Goal: Task Accomplishment & Management: Manage account settings

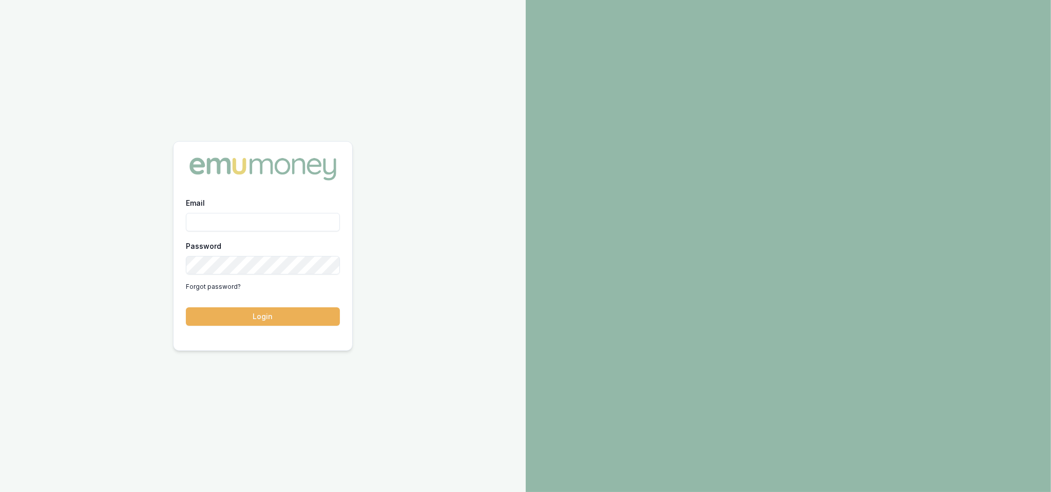
click at [227, 219] on input "Email" at bounding box center [263, 222] width 154 height 18
type input "robyn.adams@emumoney.com.au"
click at [280, 314] on button "Login" at bounding box center [263, 316] width 154 height 18
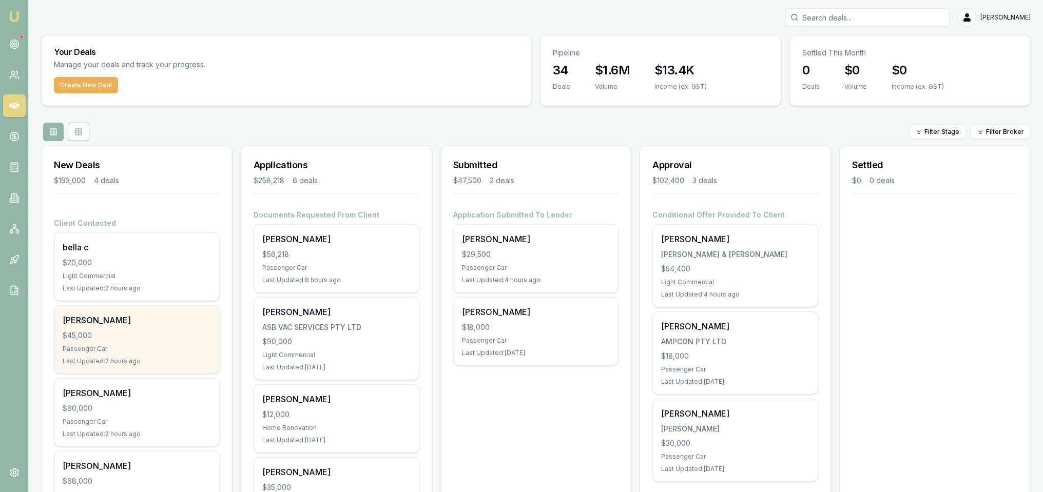
click at [165, 346] on div "Passenger Car" at bounding box center [137, 349] width 148 height 8
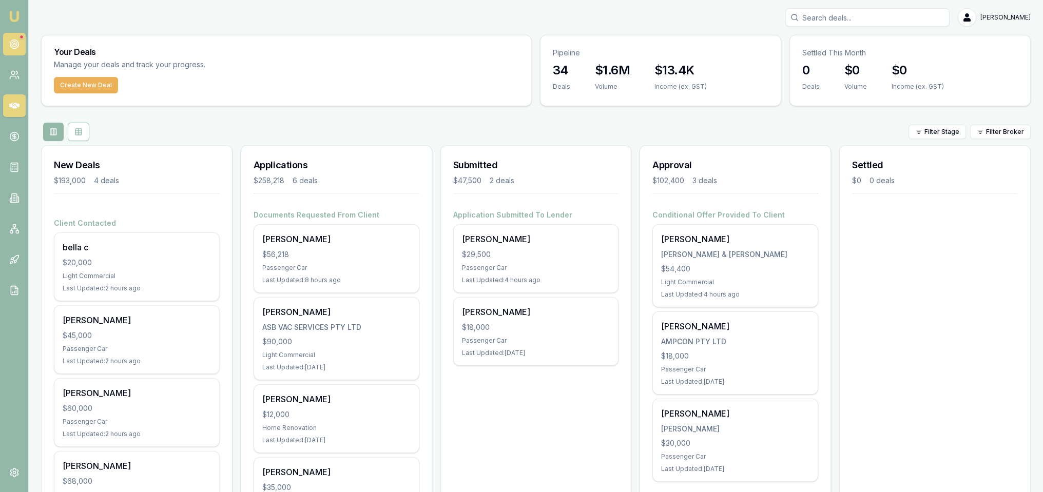
click at [10, 49] on icon at bounding box center [14, 44] width 10 height 10
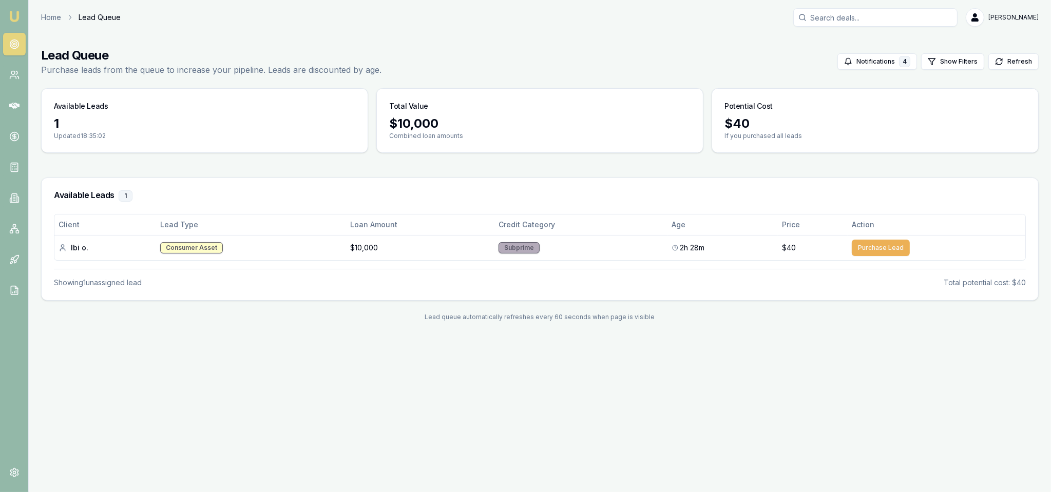
click at [10, 15] on img at bounding box center [14, 16] width 12 height 12
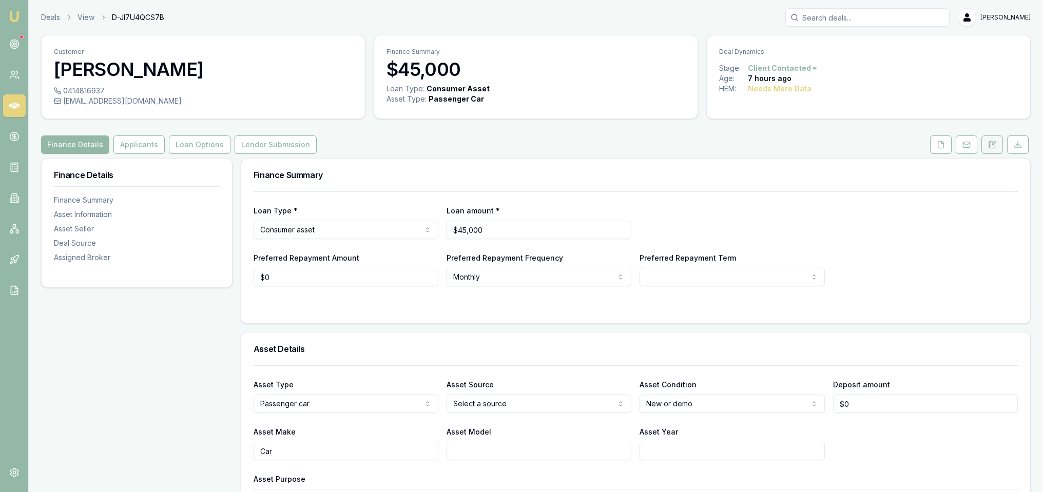
drag, startPoint x: 992, startPoint y: 149, endPoint x: 983, endPoint y: 152, distance: 9.4
click at [992, 149] on button at bounding box center [992, 144] width 22 height 18
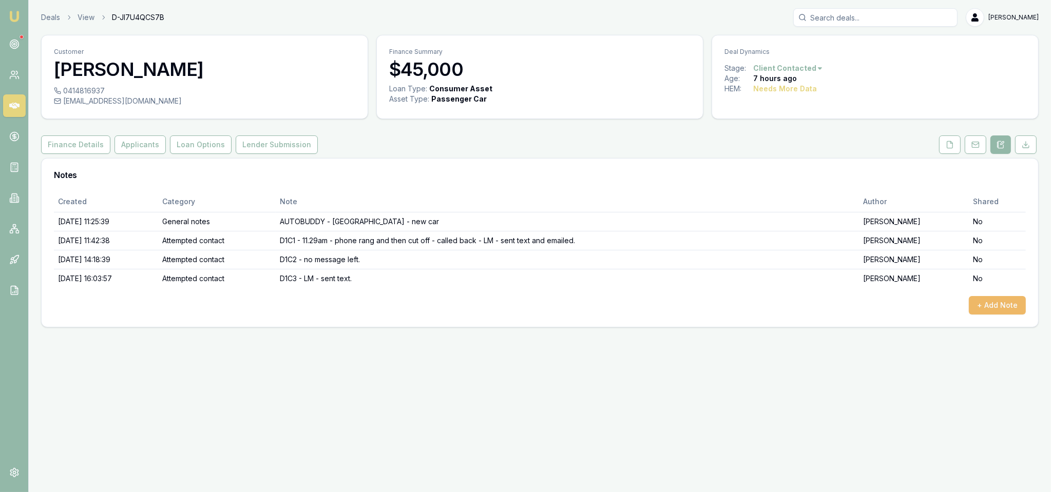
click at [996, 301] on button "+ Add Note" at bounding box center [997, 305] width 57 height 18
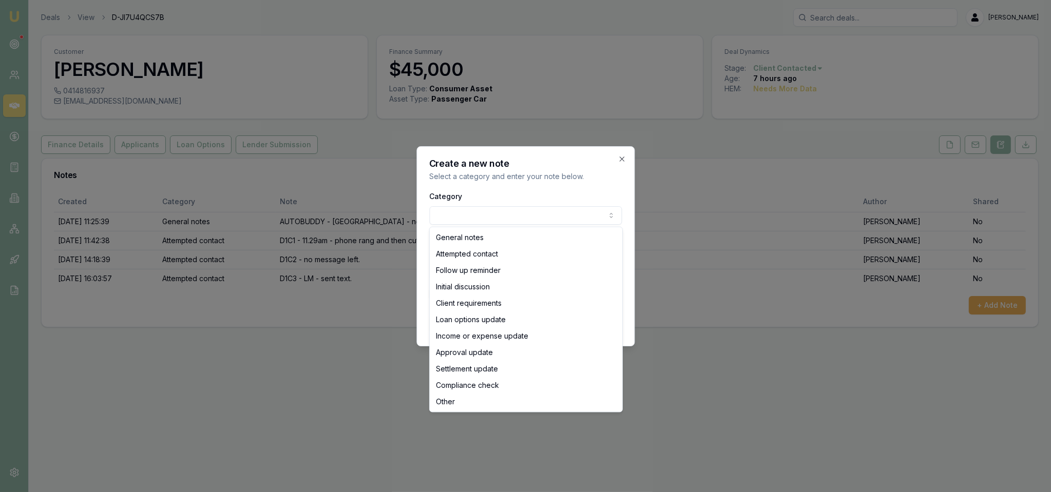
click at [522, 214] on body "Emu Broker Deals View D-JI7U4QCS7B [PERSON_NAME] Toggle Menu Customer [PERSON_N…" at bounding box center [525, 246] width 1051 height 492
select select "INITIAL_DISCUSSION"
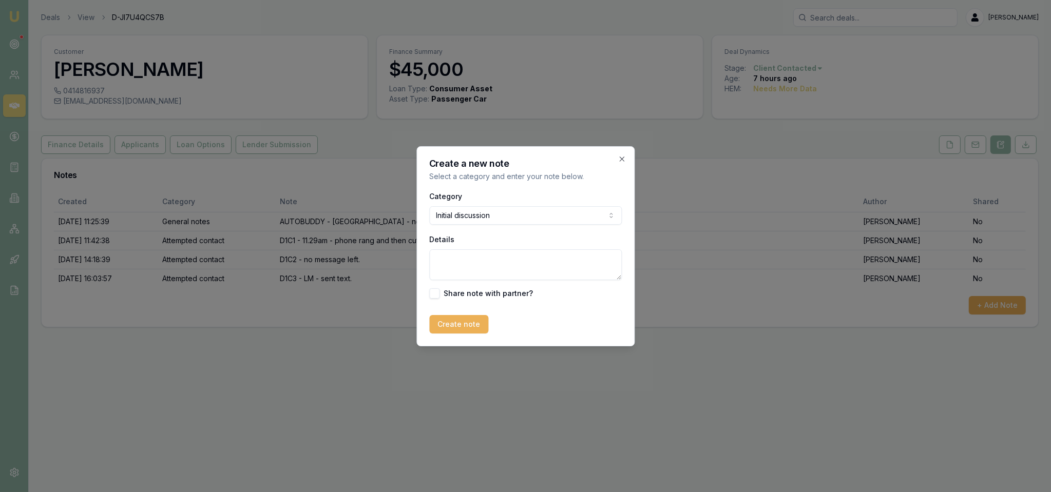
click at [495, 270] on textarea "Details" at bounding box center [525, 264] width 192 height 31
paste textarea "Hi Robyn so sorry I filled out the info on Instagram whilst I was waiting for a…"
click at [596, 276] on textarea "Text received - Hi Robyn so sorry I filled out the info on Instagram whilst I w…" at bounding box center [525, 264] width 192 height 31
paste textarea "Hi Andrew, thanks for letting me know. If you need to run some numbers over the…"
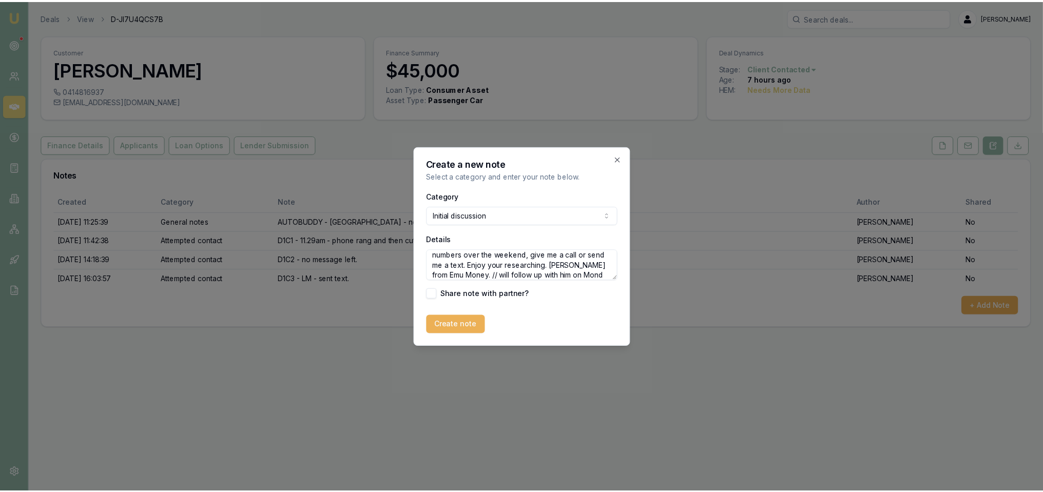
scroll to position [86, 0]
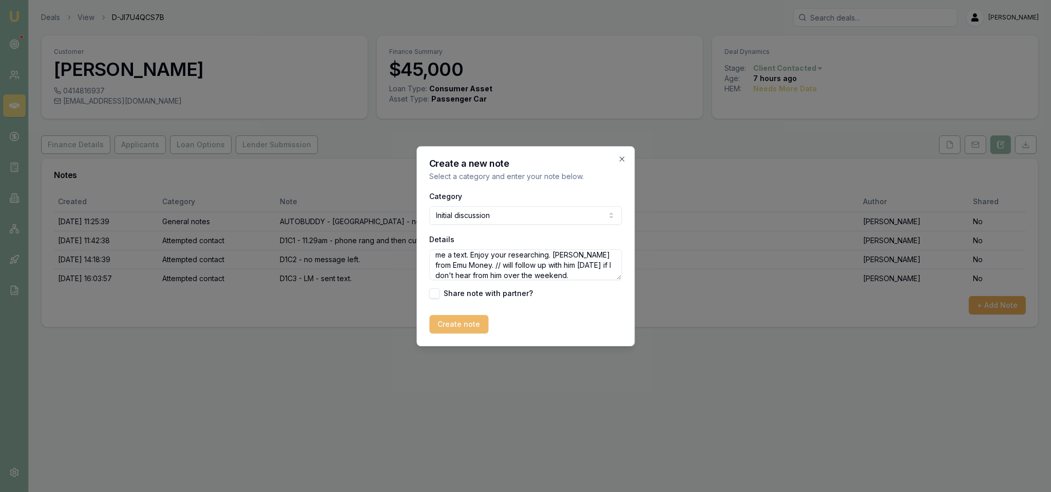
type textarea "Text received - Hi Robyn so sorry I filled out the info on Instagram whilst I w…"
click at [462, 324] on button "Create note" at bounding box center [458, 324] width 59 height 18
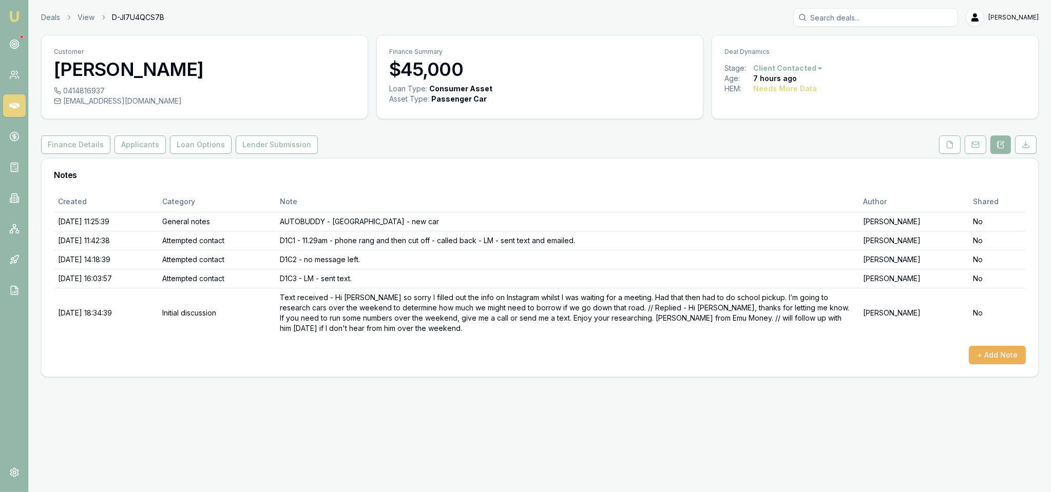
click at [14, 14] on img at bounding box center [14, 16] width 12 height 12
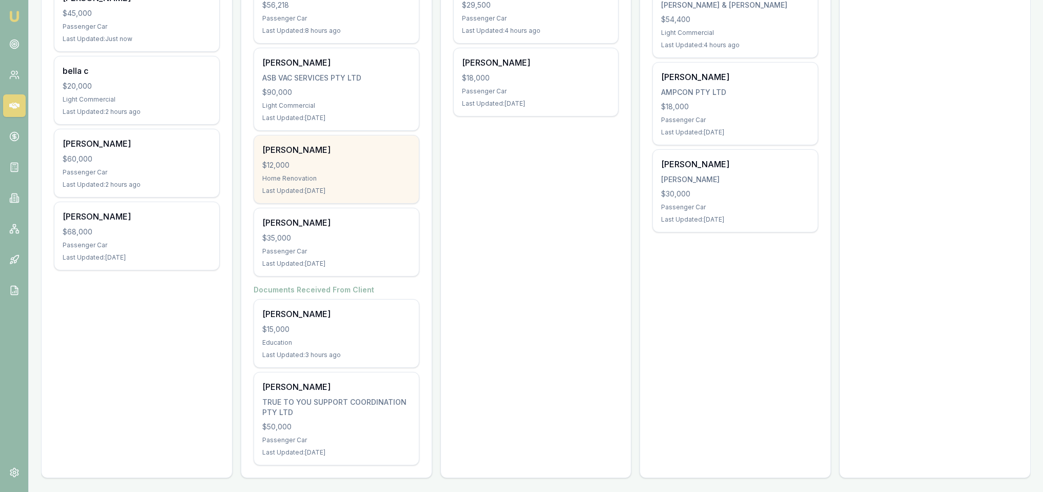
scroll to position [250, 0]
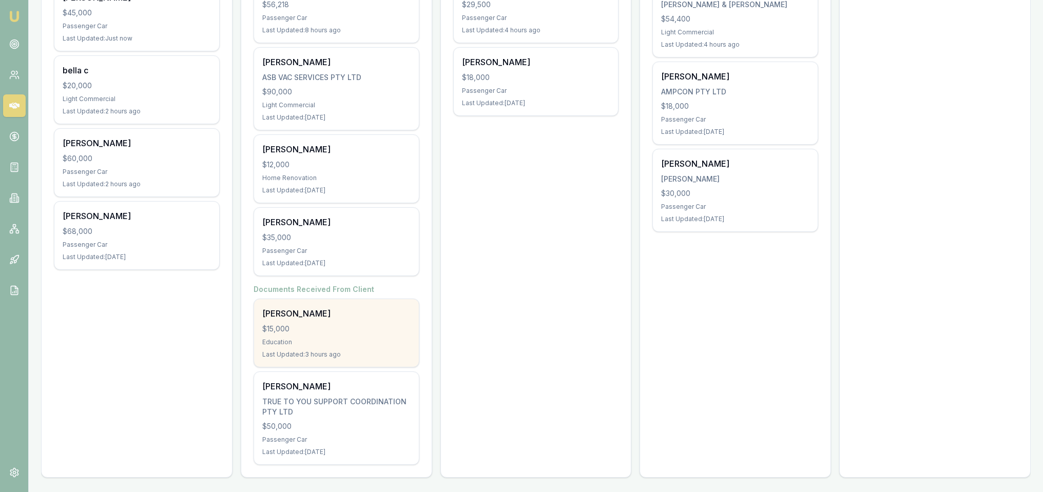
click at [342, 321] on div "Adriano Canale $15,000 Education Last Updated: 3 hours ago" at bounding box center [336, 333] width 165 height 68
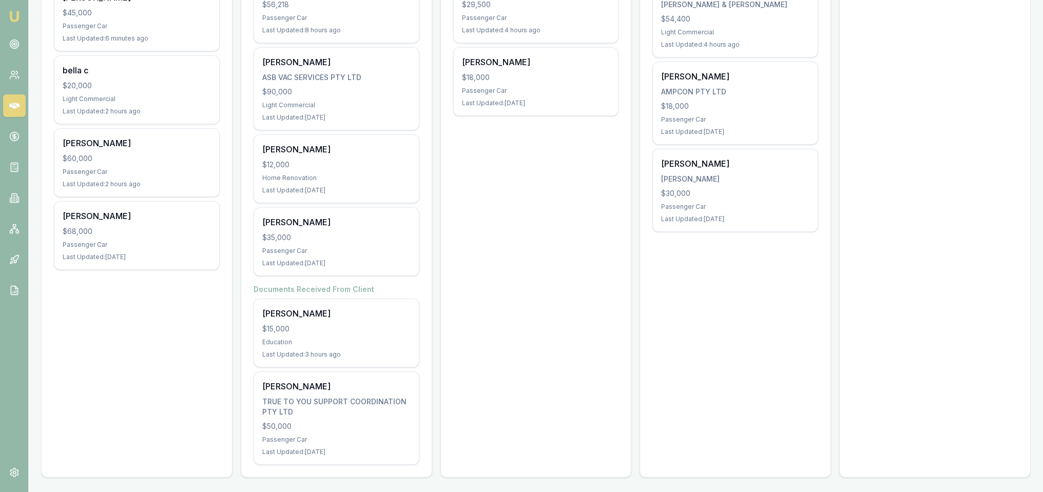
click at [11, 14] on img at bounding box center [14, 16] width 12 height 12
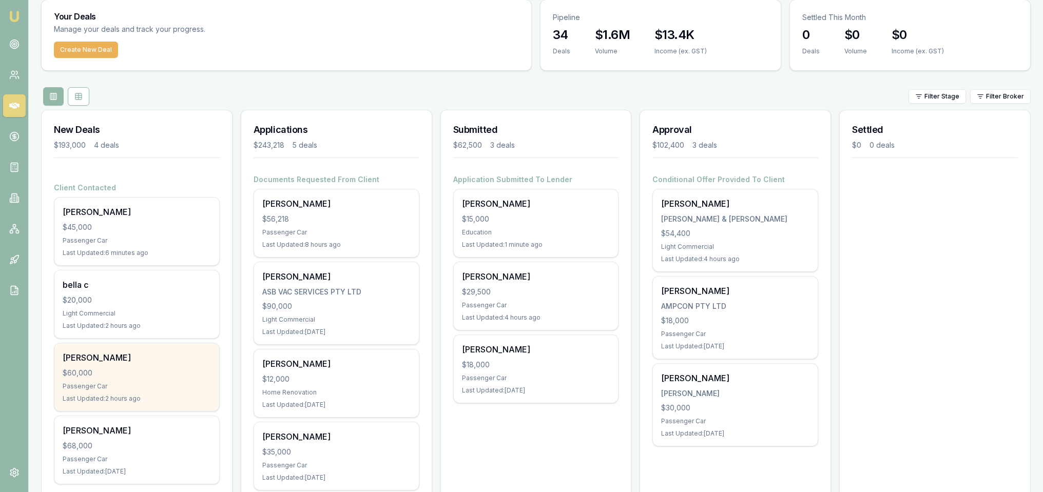
scroll to position [51, 0]
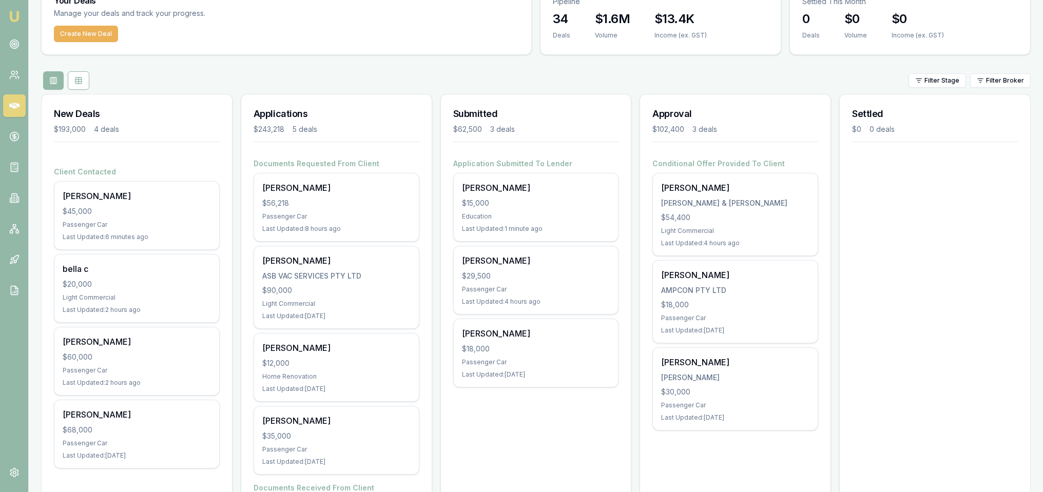
click at [9, 17] on img at bounding box center [14, 16] width 12 height 12
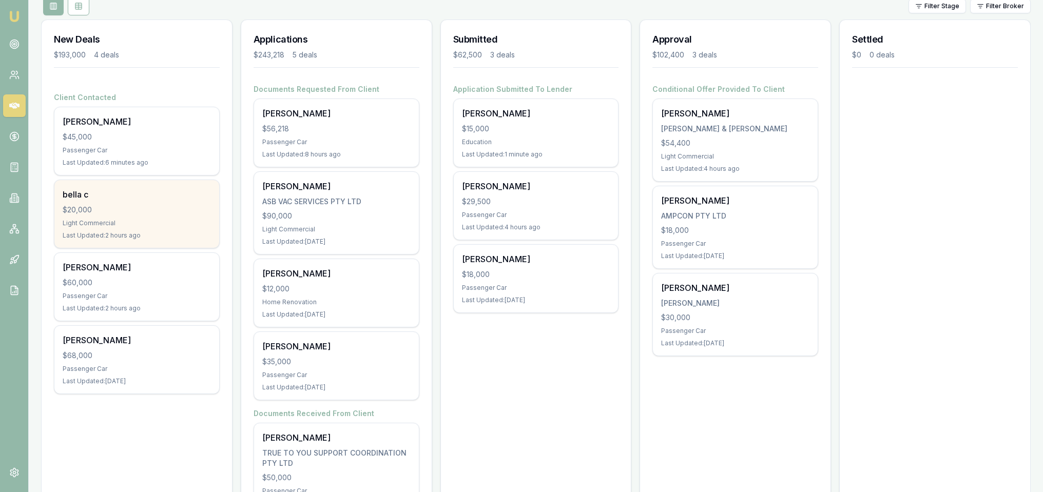
scroll to position [103, 0]
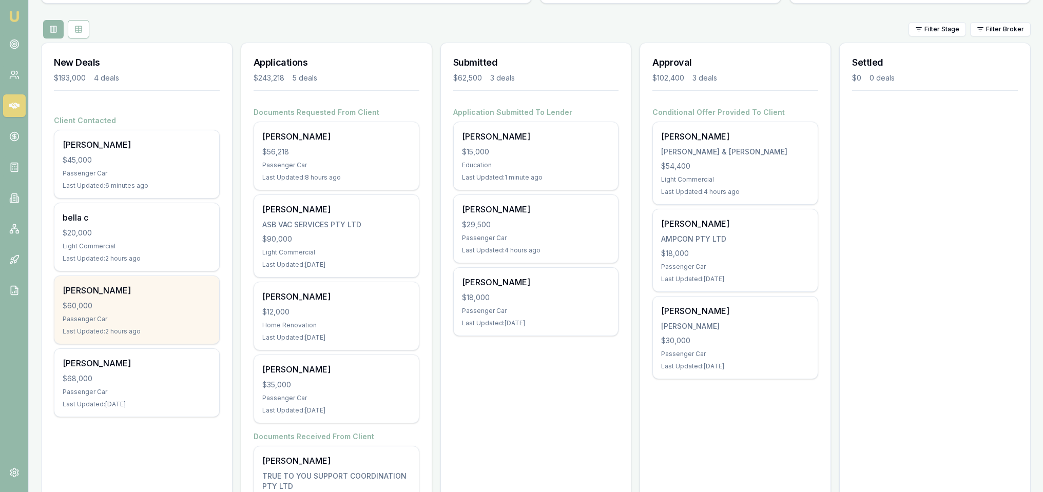
click at [148, 311] on div "James Moxon $60,000 Passenger Car Last Updated: 2 hours ago" at bounding box center [136, 310] width 165 height 68
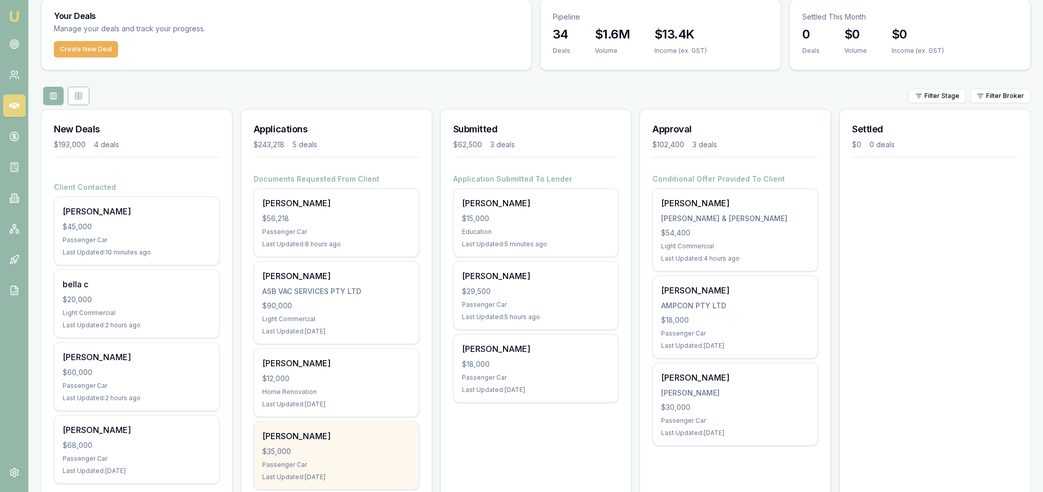
scroll to position [51, 0]
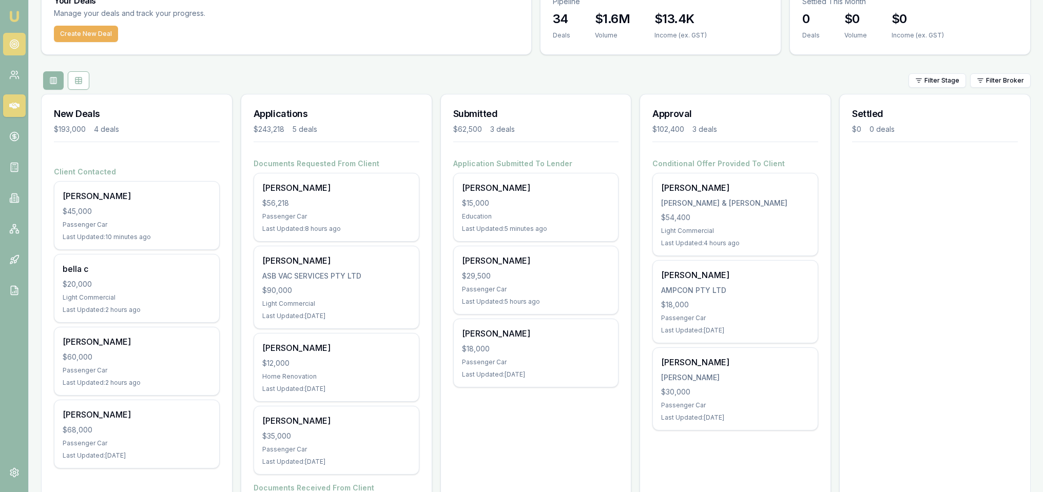
click at [13, 43] on circle at bounding box center [14, 44] width 2 height 2
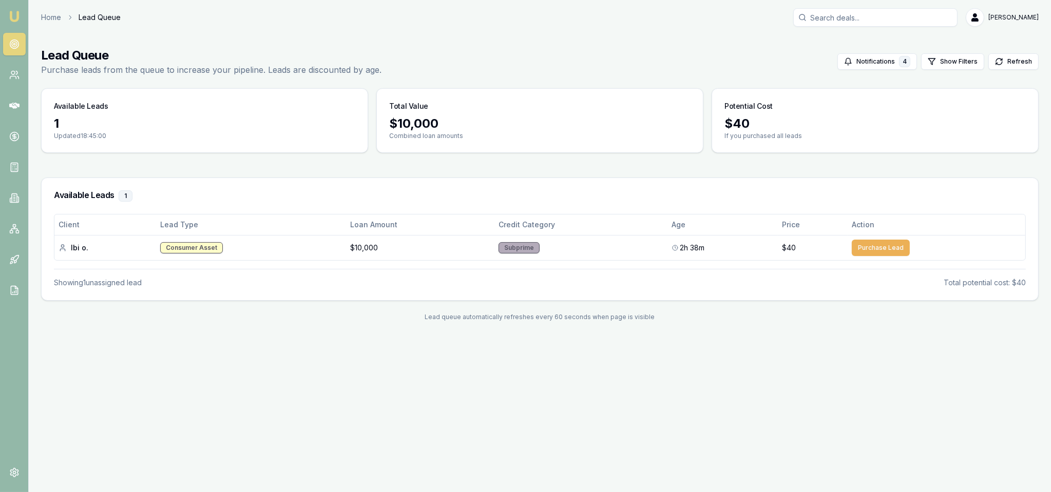
click at [12, 12] on img at bounding box center [14, 16] width 12 height 12
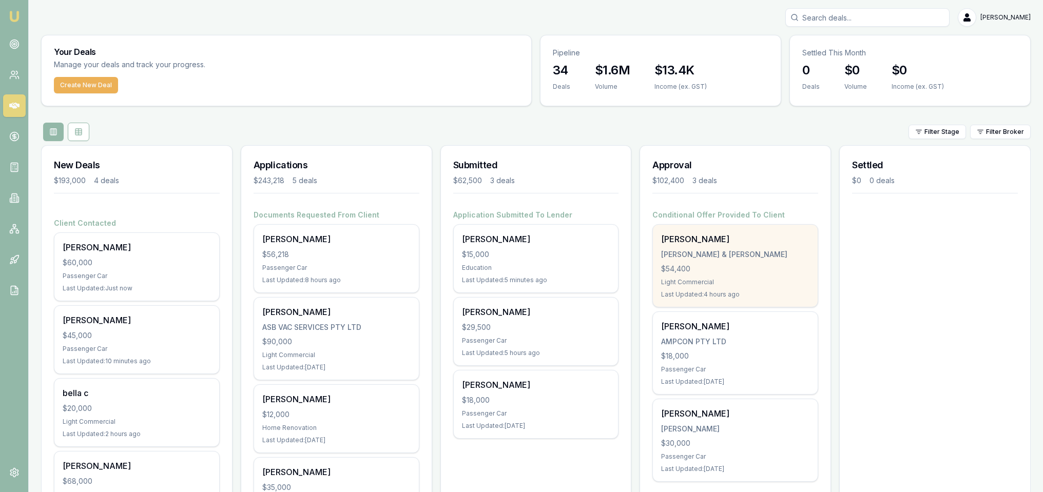
click at [743, 253] on div "H.P BELL & C.G WALTER" at bounding box center [735, 254] width 148 height 10
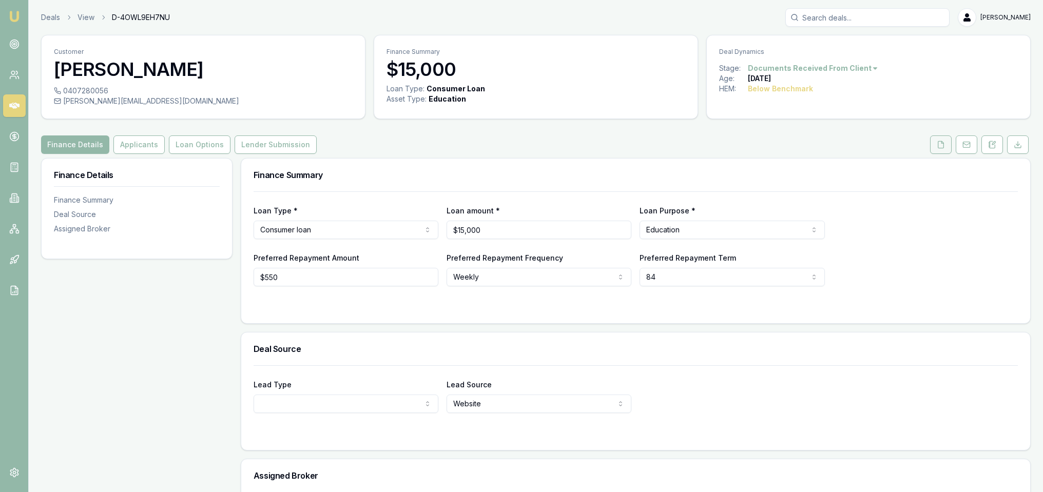
click at [936, 147] on button at bounding box center [941, 144] width 22 height 18
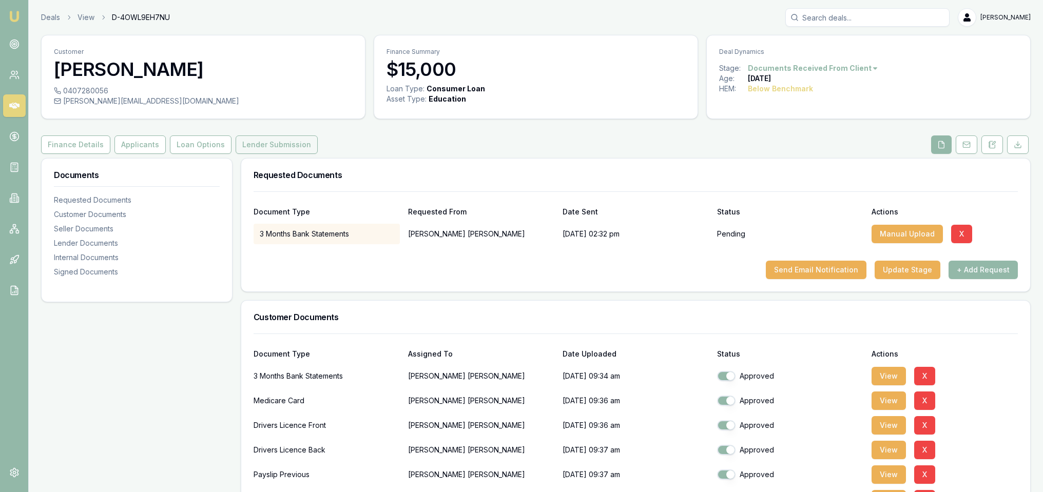
click at [284, 143] on button "Lender Submission" at bounding box center [277, 144] width 82 height 18
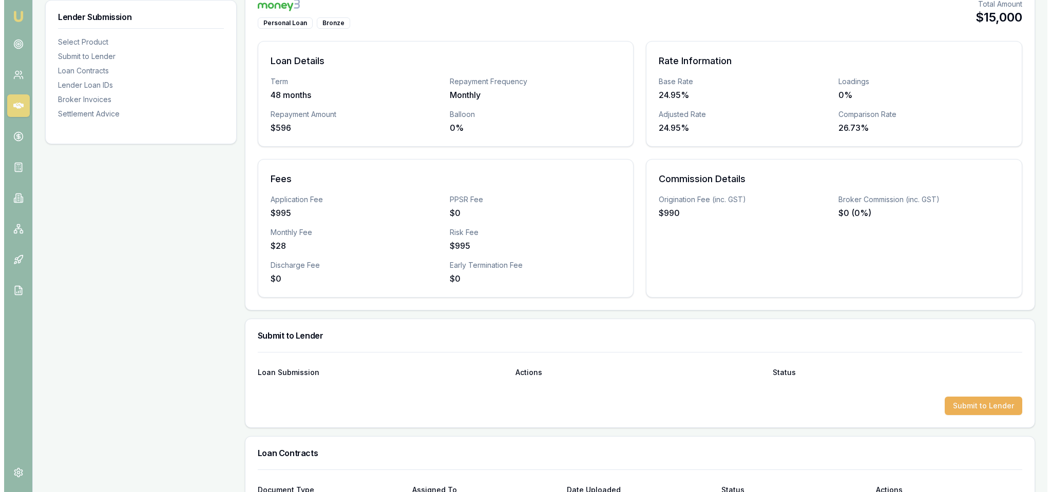
scroll to position [462, 0]
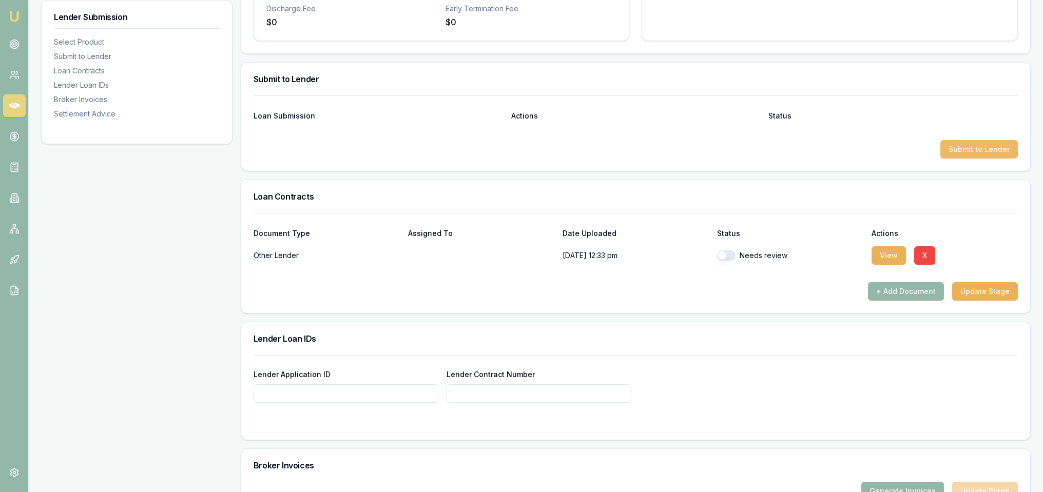
click at [956, 150] on button "Submit to Lender" at bounding box center [979, 149] width 78 height 18
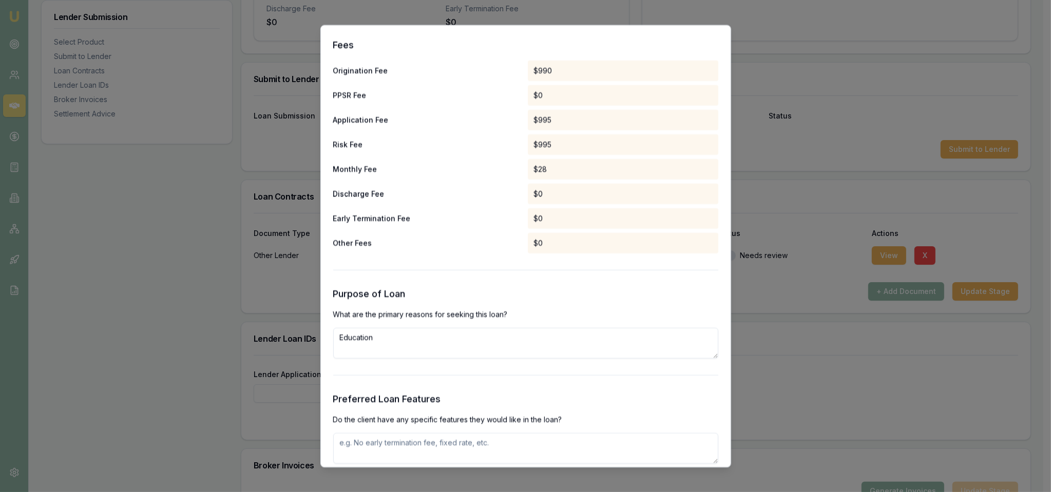
scroll to position [1026, 0]
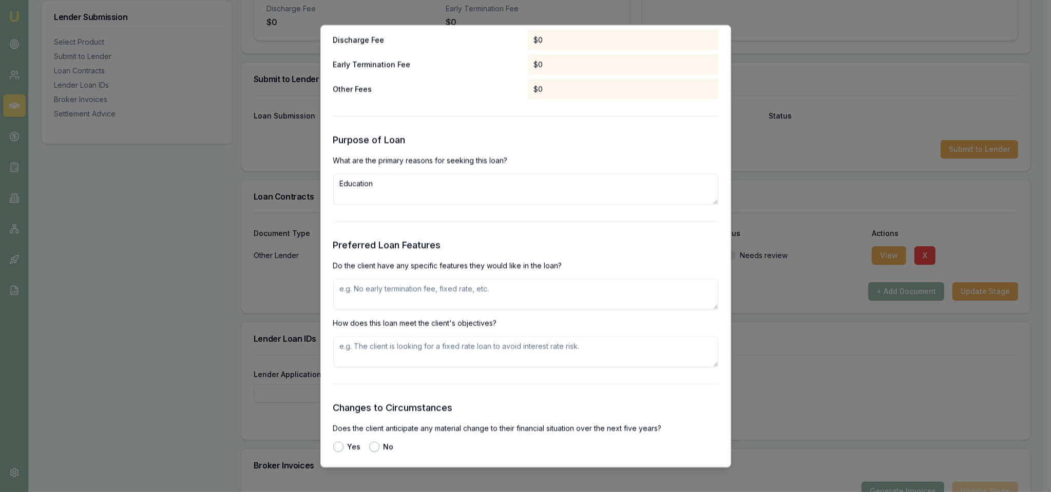
click at [409, 293] on textarea at bounding box center [525, 294] width 385 height 31
type textarea "J"
drag, startPoint x: 384, startPoint y: 301, endPoint x: 337, endPoint y: 289, distance: 48.7
click at [337, 289] on textarea "Origionally wanted $90k but due to credit score being so low only has 1 option …" at bounding box center [525, 294] width 385 height 31
type textarea "Origionally wanted $90k but due to credit score being so low only has 1 option …"
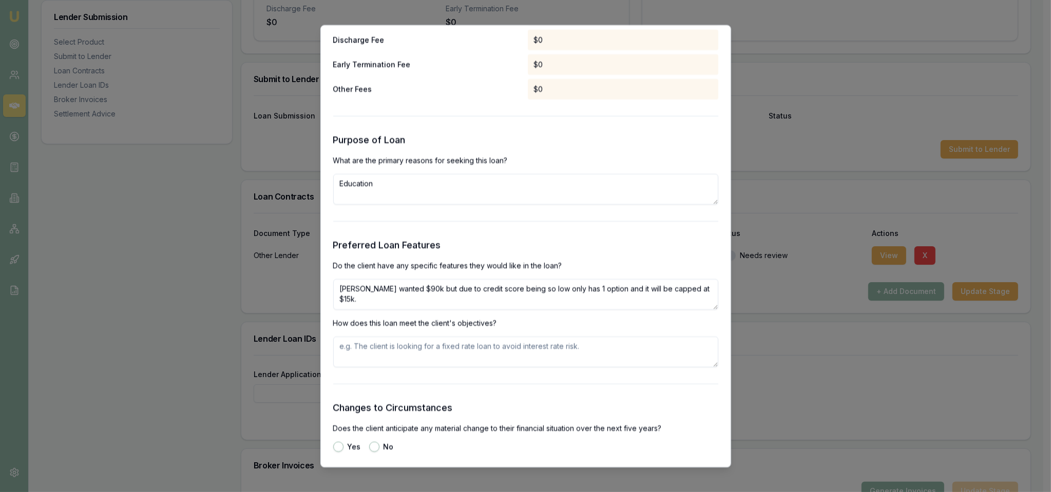
click at [384, 348] on textarea at bounding box center [525, 351] width 385 height 31
paste textarea "Origionally wanted $90k but due to credit score being so low only has 1 option …"
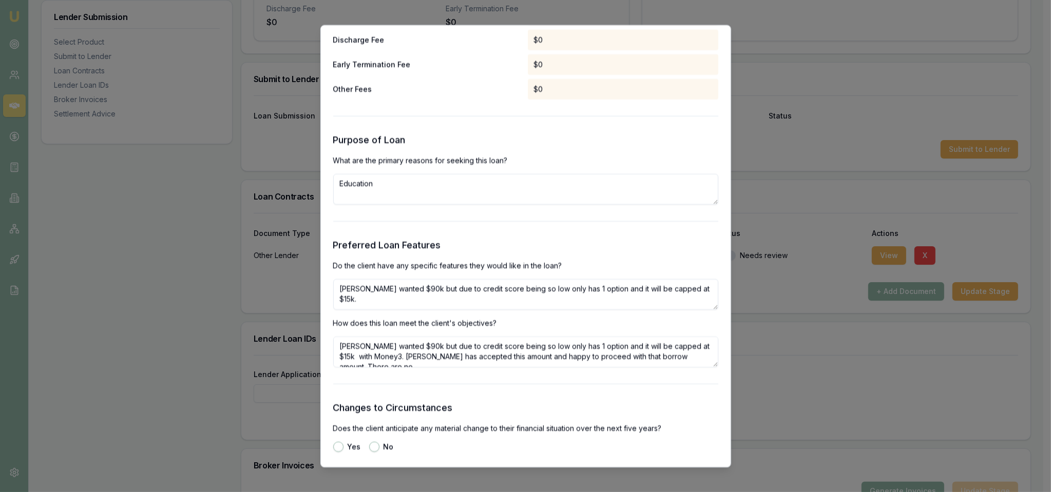
scroll to position [4, 0]
type textarea "Origionally wanted $90k but due to credit score being so low only has 1 option …"
drag, startPoint x: 392, startPoint y: 304, endPoint x: 337, endPoint y: 287, distance: 57.1
click at [337, 287] on textarea "Origionally wanted $90k but due to credit score being so low only has 1 option …" at bounding box center [525, 294] width 385 height 31
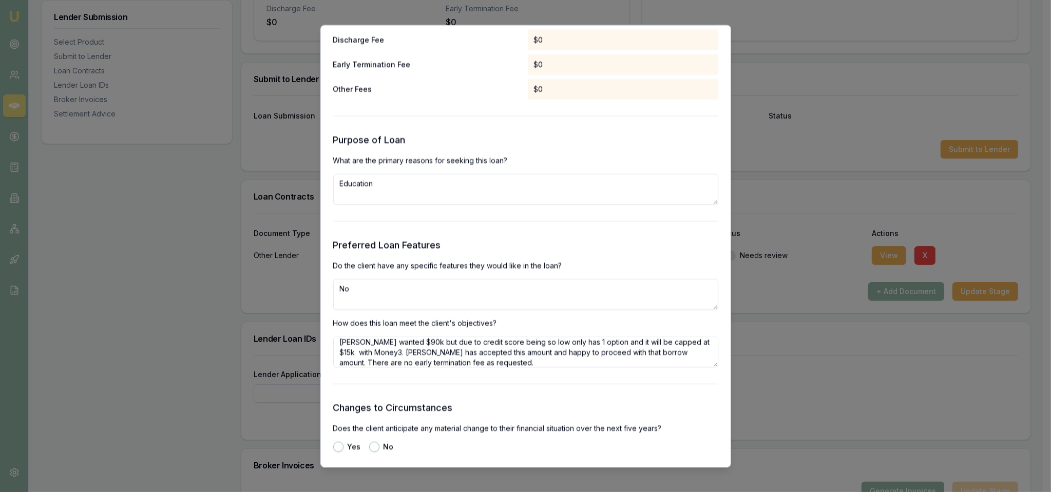
type textarea "N"
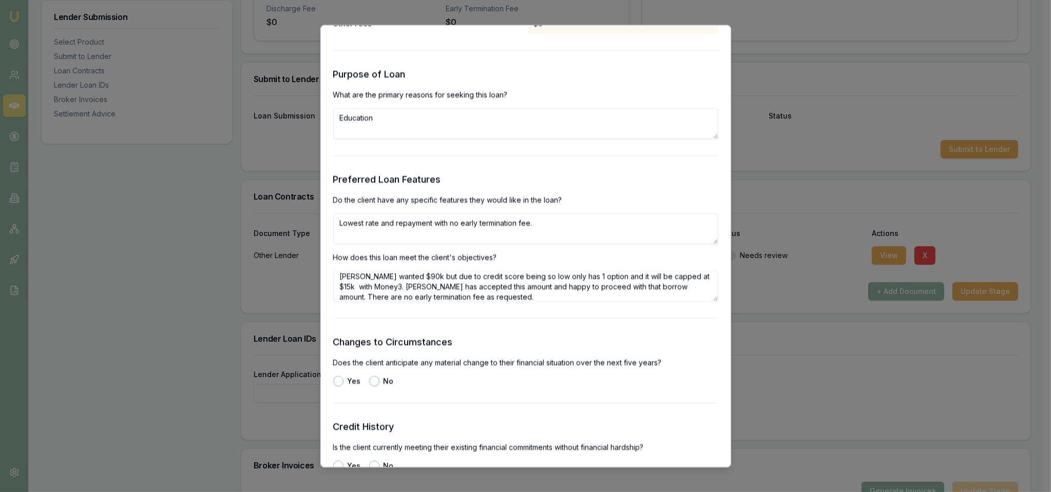
scroll to position [1232, 0]
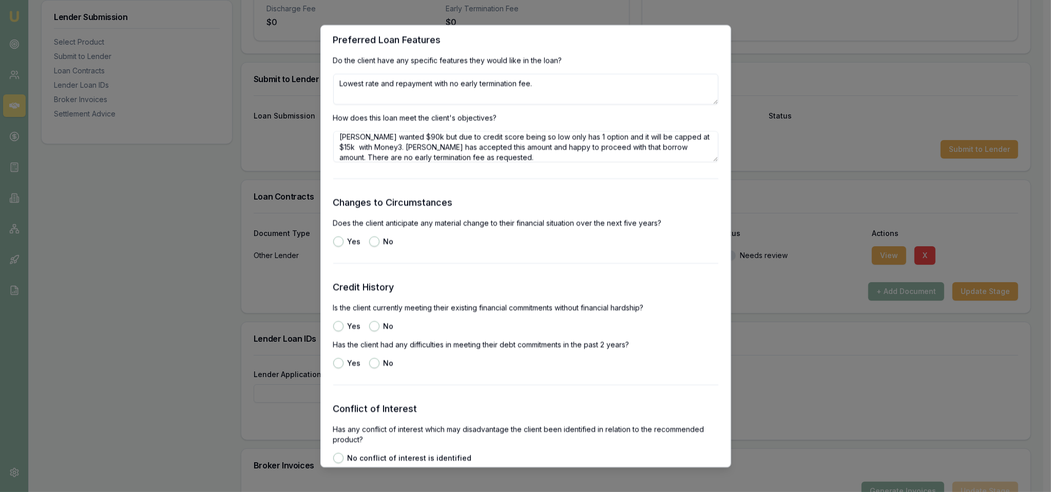
type textarea "Lowest rate and repayment with no early termination fee."
click at [374, 243] on button "No" at bounding box center [374, 241] width 10 height 10
radio input "true"
click at [337, 327] on button "Yes" at bounding box center [338, 326] width 10 height 10
radio input "true"
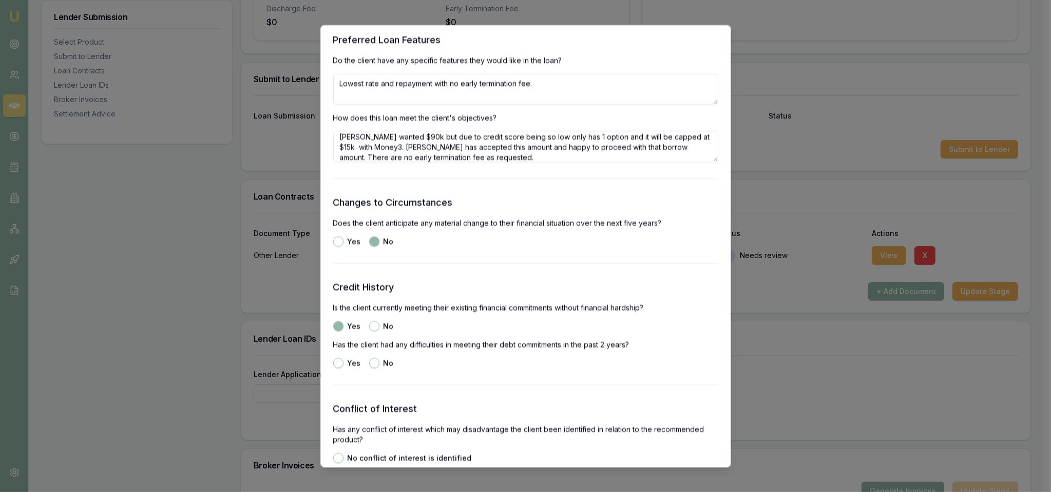
click at [372, 363] on button "No" at bounding box center [374, 363] width 10 height 10
radio input "true"
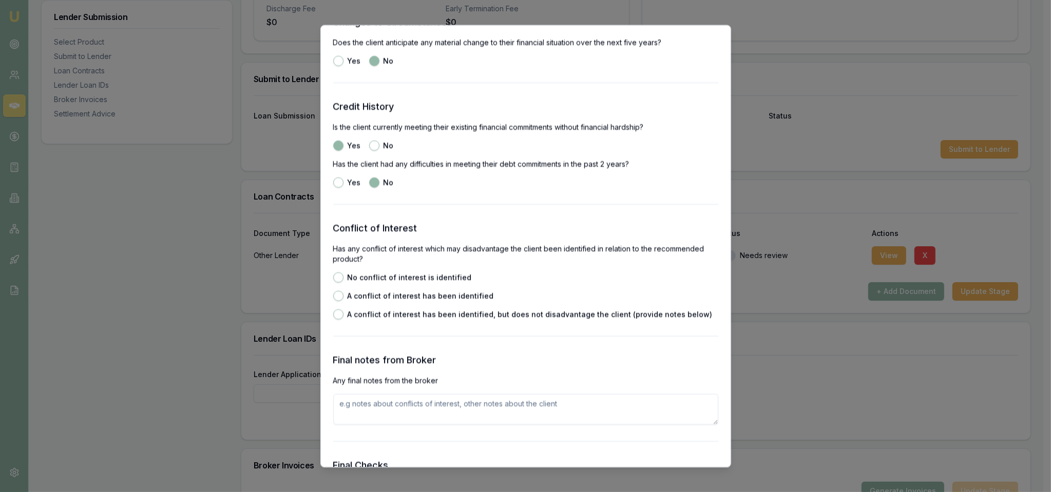
scroll to position [1437, 0]
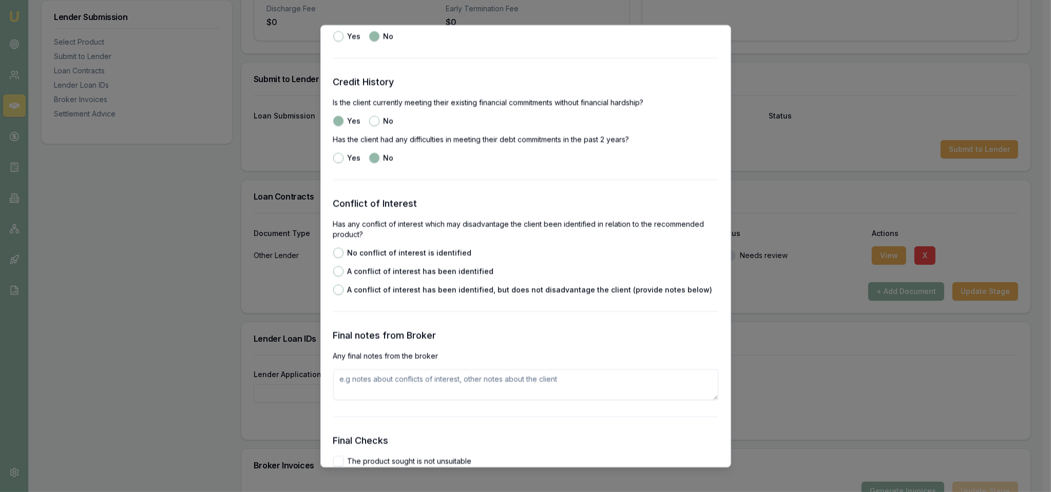
click at [334, 249] on button "No conflict of interest is identified" at bounding box center [338, 252] width 10 height 10
radio input "true"
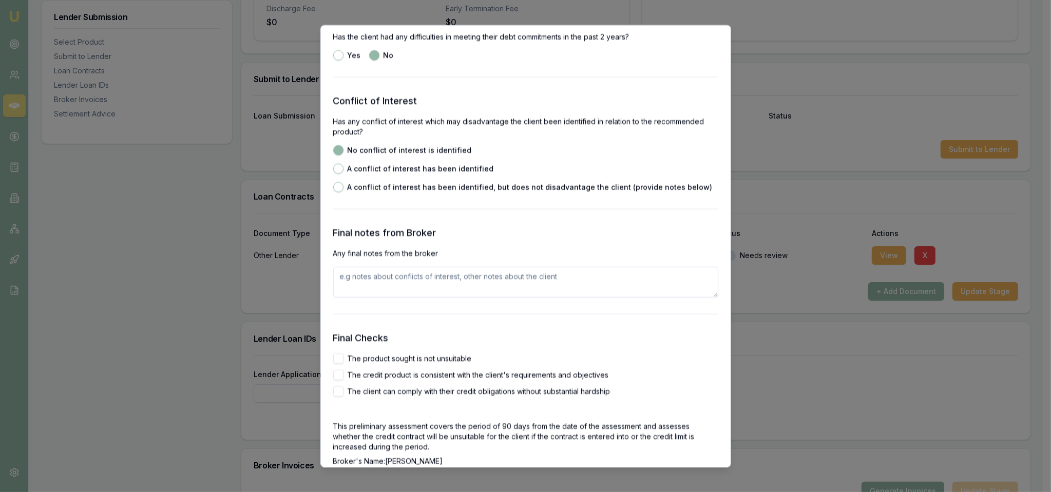
click at [341, 357] on button "The product sought is not unsuitable" at bounding box center [338, 358] width 10 height 10
checkbox input "true"
drag, startPoint x: 335, startPoint y: 376, endPoint x: 337, endPoint y: 387, distance: 10.9
click at [335, 378] on button "The credit product is consistent with the client's requirements and objectives" at bounding box center [338, 375] width 10 height 10
checkbox input "true"
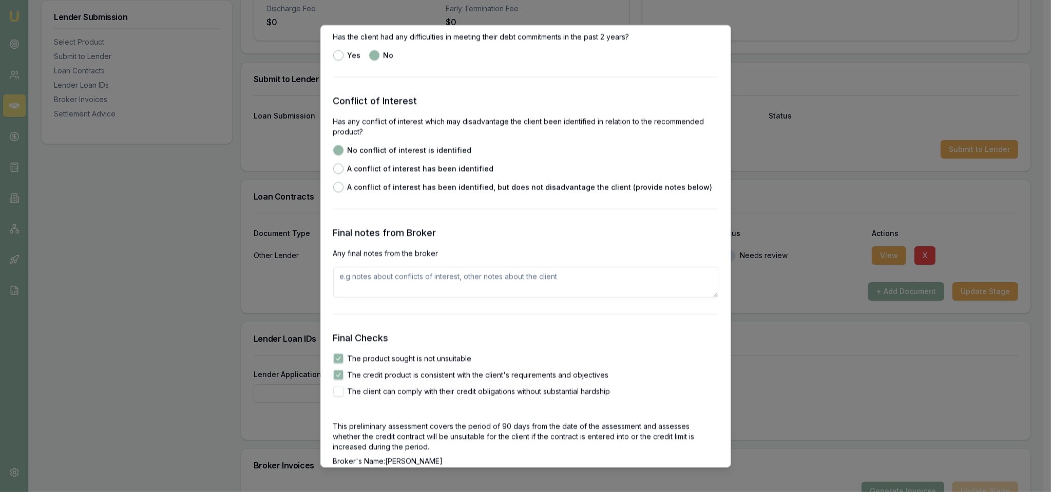
click at [340, 394] on button "The client can comply with their credit obligations without substantial hardship" at bounding box center [338, 391] width 10 height 10
checkbox input "true"
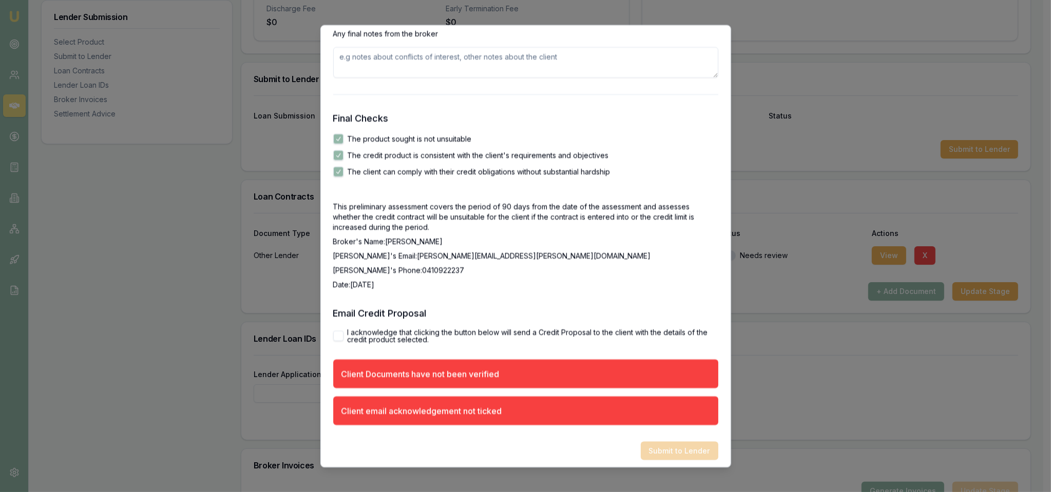
scroll to position [1764, 0]
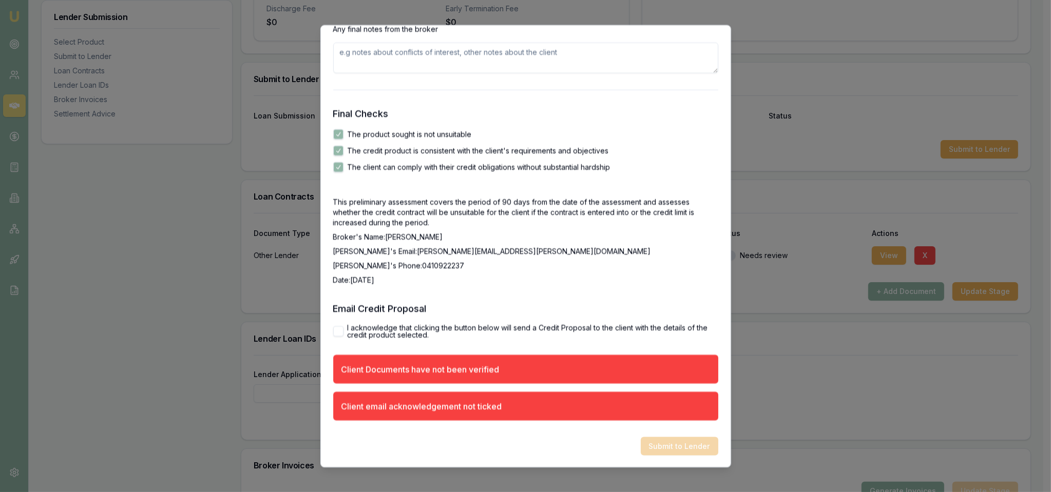
click at [337, 328] on button "I acknowledge that clicking the button below will send a Credit Proposal to the…" at bounding box center [338, 331] width 10 height 10
checkbox input "true"
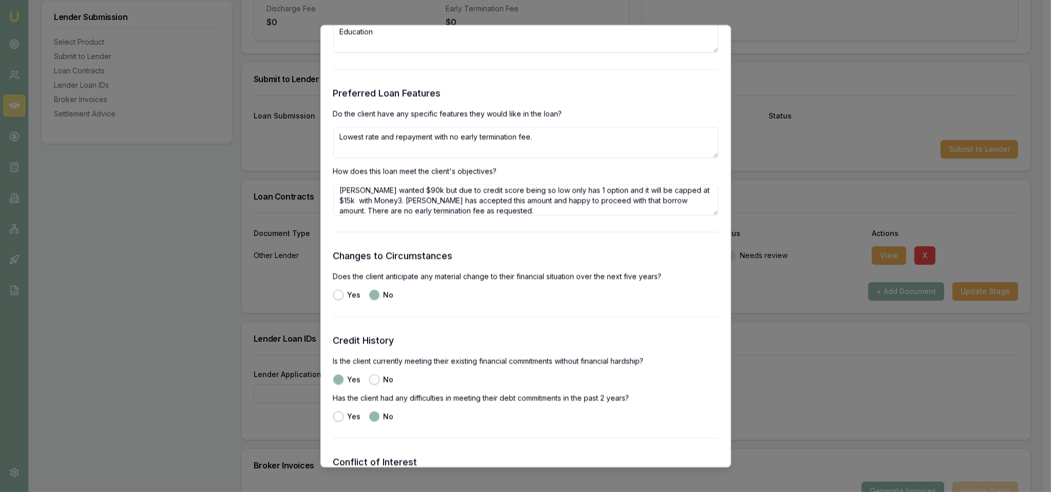
scroll to position [1180, 0]
click at [540, 211] on textarea "Origionally wanted $90k but due to credit score being so low only has 1 option …" at bounding box center [525, 197] width 385 height 31
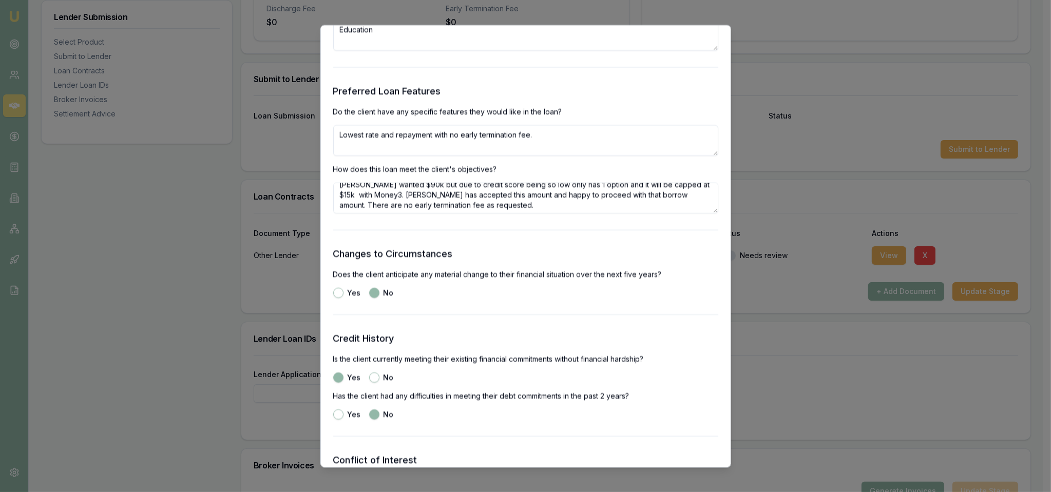
scroll to position [0, 0]
drag, startPoint x: 539, startPoint y: 209, endPoint x: 328, endPoint y: 173, distance: 214.5
click at [328, 173] on div "Preliminary Assessment Please complete the following assessment to submit to th…" at bounding box center [525, 246] width 411 height 443
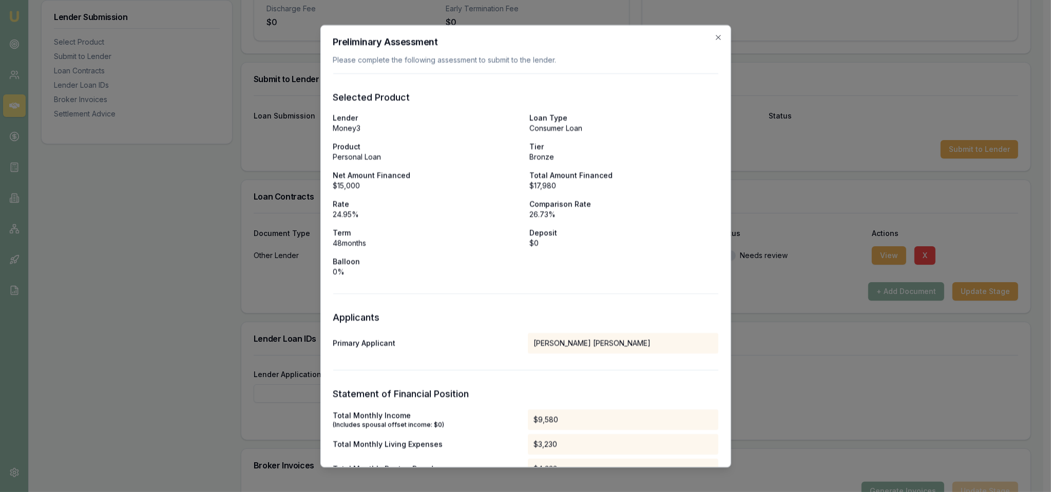
click at [714, 33] on icon "button" at bounding box center [718, 37] width 8 height 8
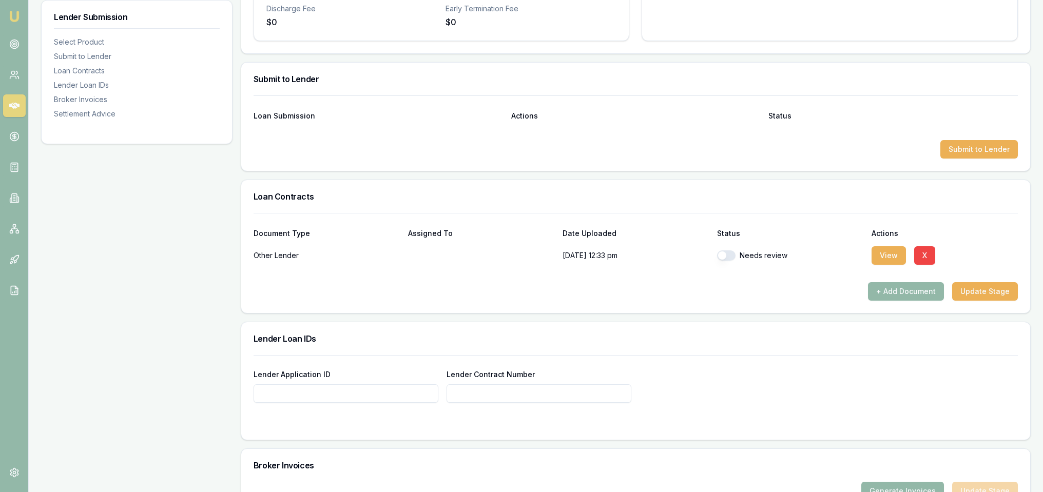
click at [724, 254] on button "button" at bounding box center [726, 255] width 18 height 10
checkbox input "true"
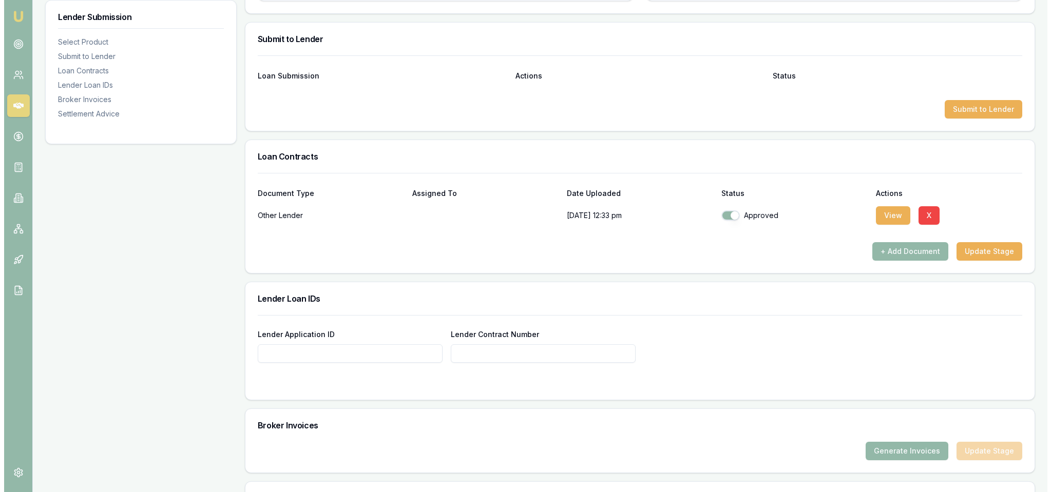
scroll to position [513, 0]
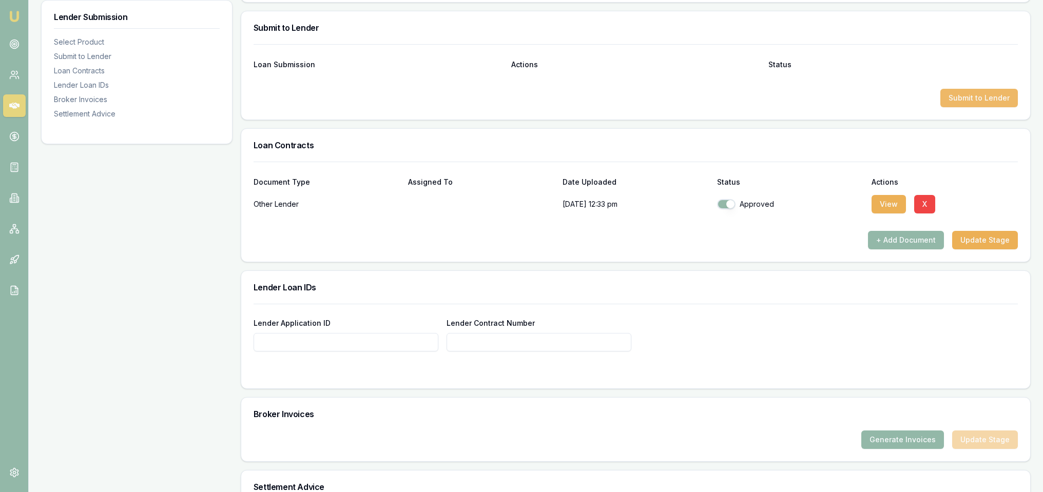
click at [965, 102] on button "Submit to Lender" at bounding box center [979, 98] width 78 height 18
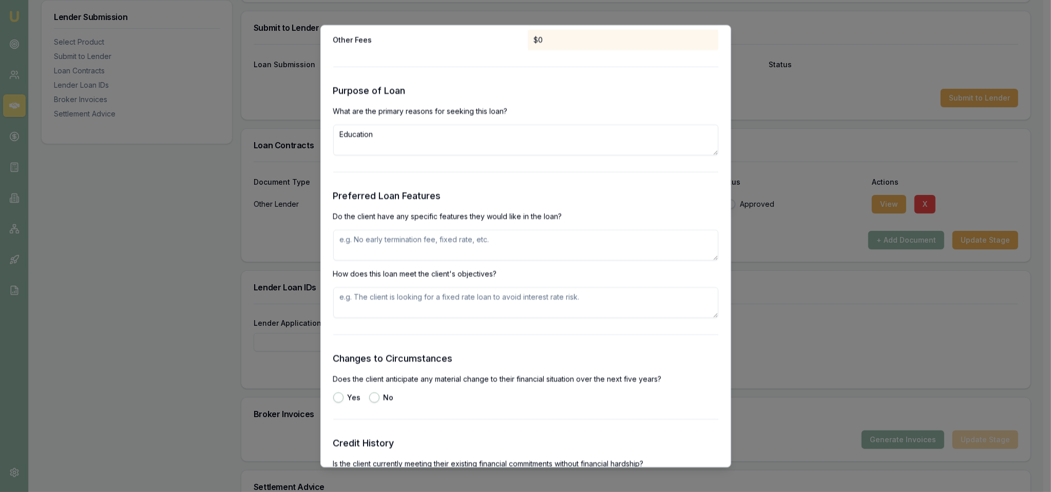
scroll to position [1080, 0]
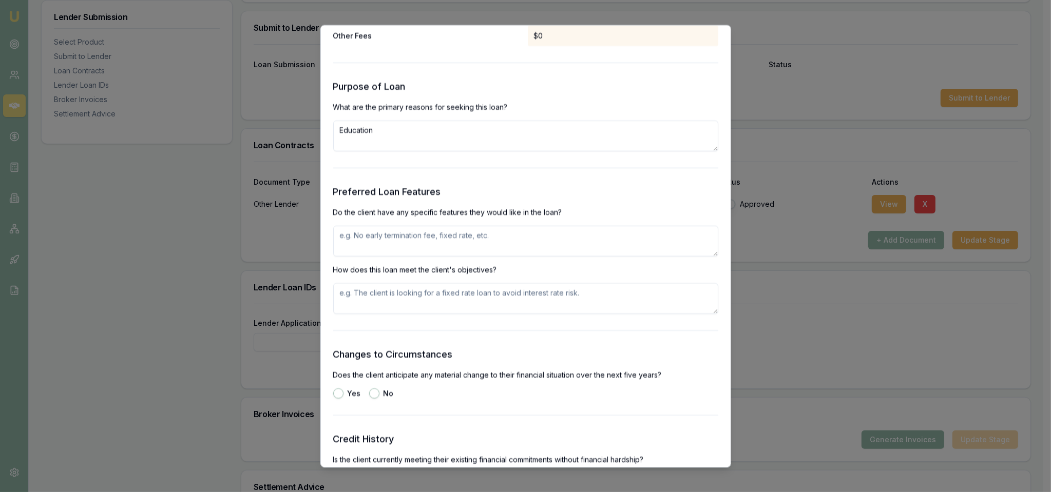
click at [434, 238] on textarea at bounding box center [525, 240] width 385 height 31
type textarea "Lowest rate and repayment with no early termination fee."
paste textarea "Origionally wanted $90k but due to credit score being so low only has 1 option …"
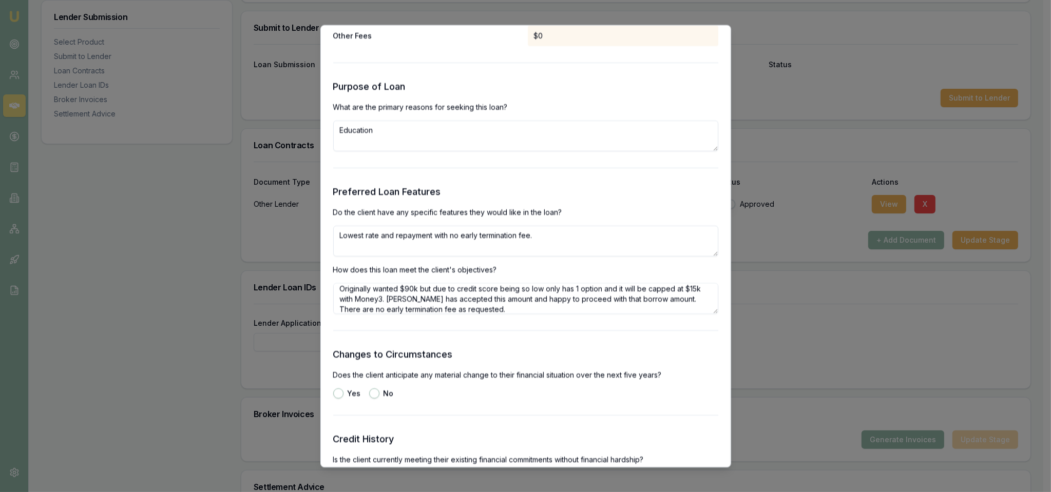
scroll to position [9, 0]
type textarea "Originally wanted $90k but due to credit score being so low only has 1 option a…"
click at [375, 393] on button "No" at bounding box center [374, 393] width 10 height 10
radio input "true"
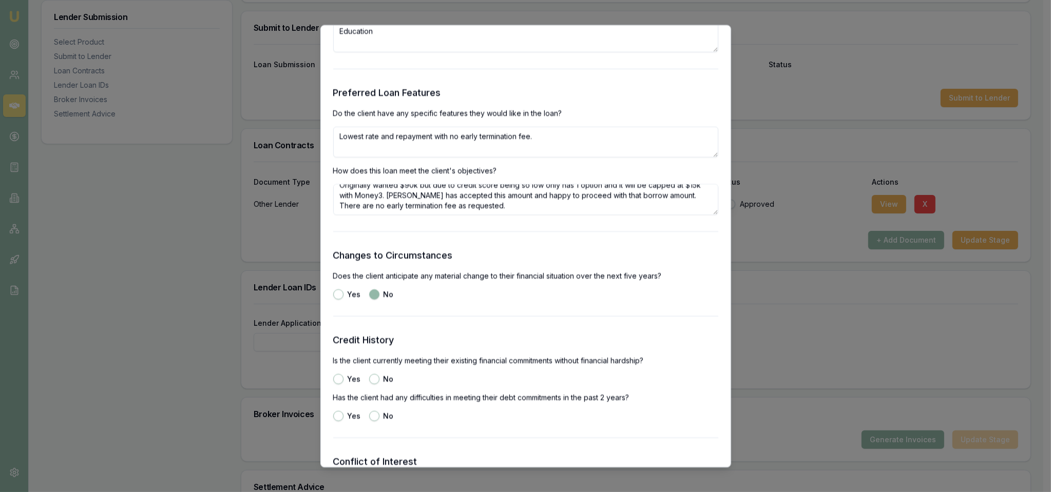
scroll to position [1388, 0]
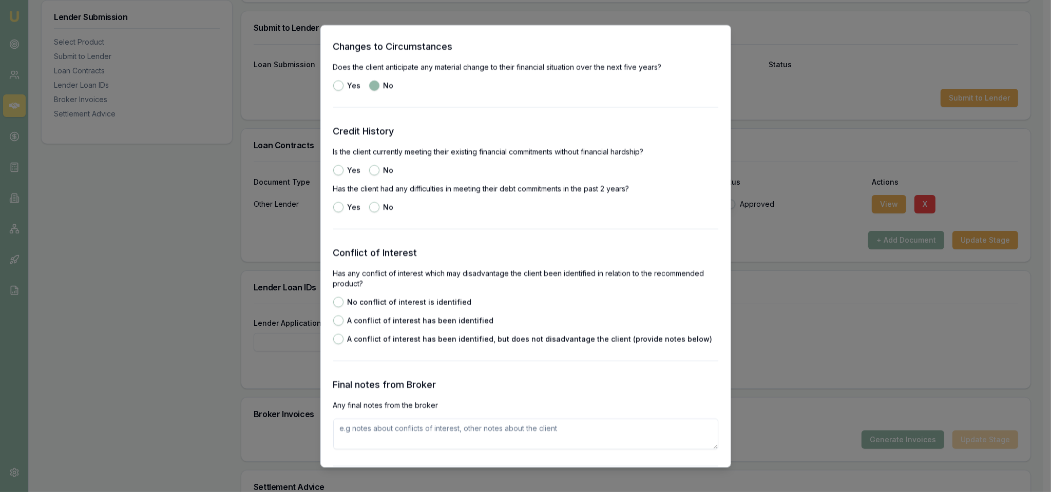
click at [338, 168] on button "Yes" at bounding box center [338, 170] width 10 height 10
radio input "true"
click at [374, 204] on button "No" at bounding box center [374, 207] width 10 height 10
radio input "true"
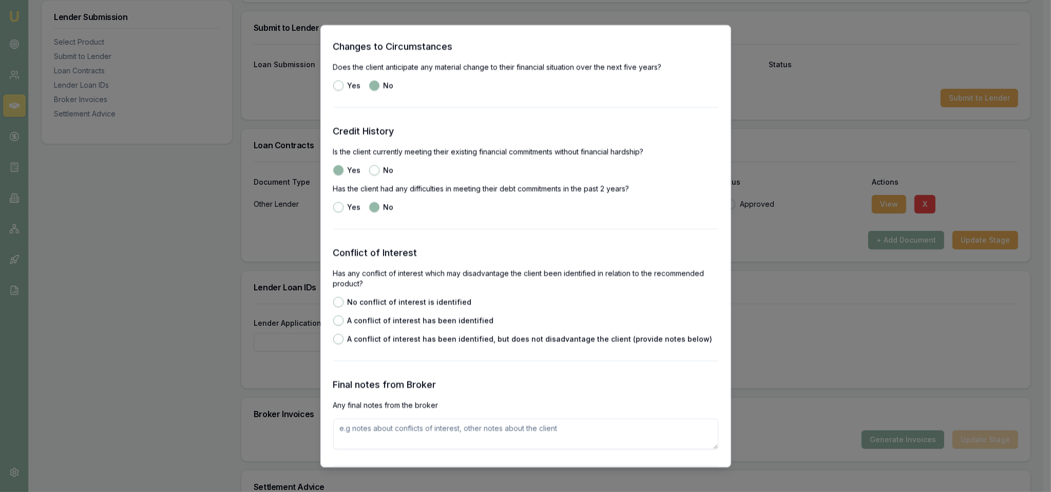
click at [341, 302] on button "No conflict of interest is identified" at bounding box center [338, 302] width 10 height 10
radio input "true"
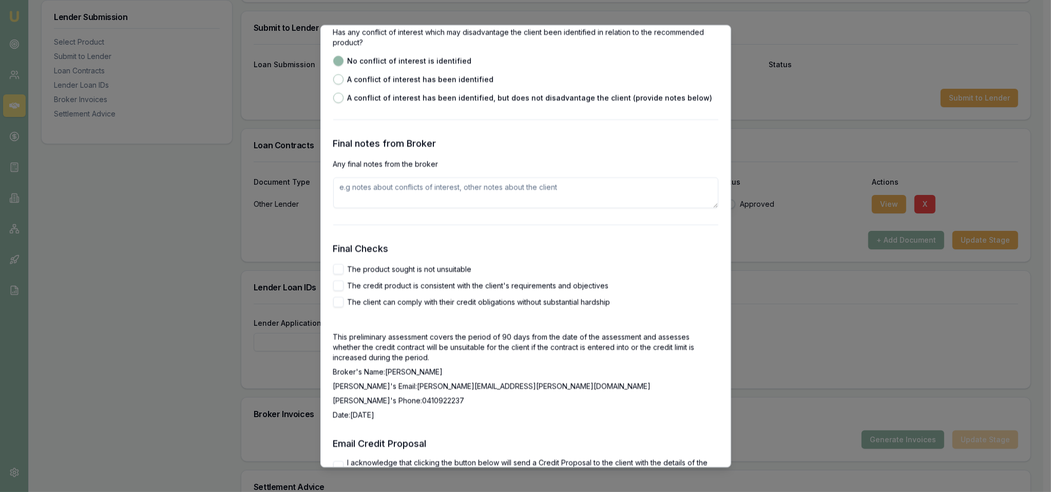
scroll to position [1644, 0]
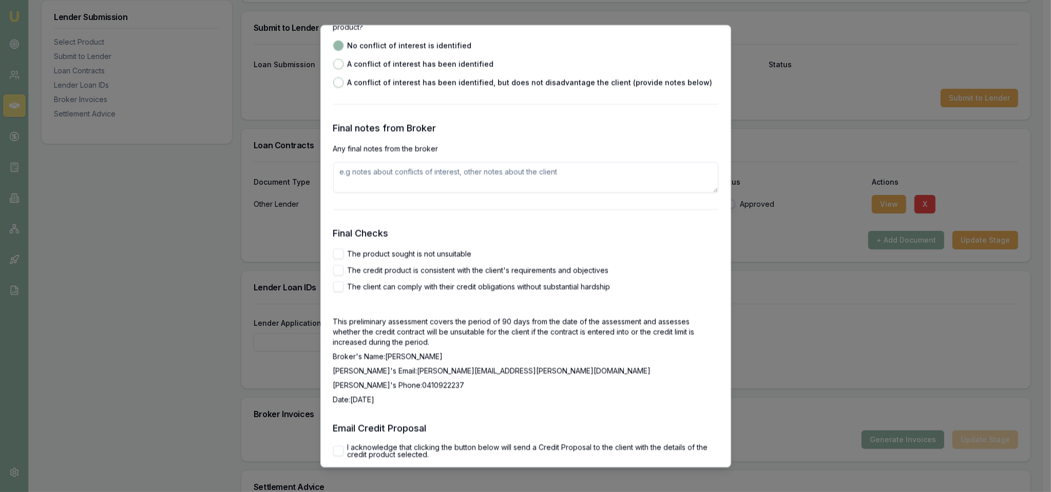
click at [339, 254] on button "The product sought is not unsuitable" at bounding box center [338, 253] width 10 height 10
checkbox input "true"
click at [337, 267] on button "The credit product is consistent with the client's requirements and objectives" at bounding box center [338, 270] width 10 height 10
checkbox input "true"
click at [338, 285] on button "The client can comply with their credit obligations without substantial hardship" at bounding box center [338, 286] width 10 height 10
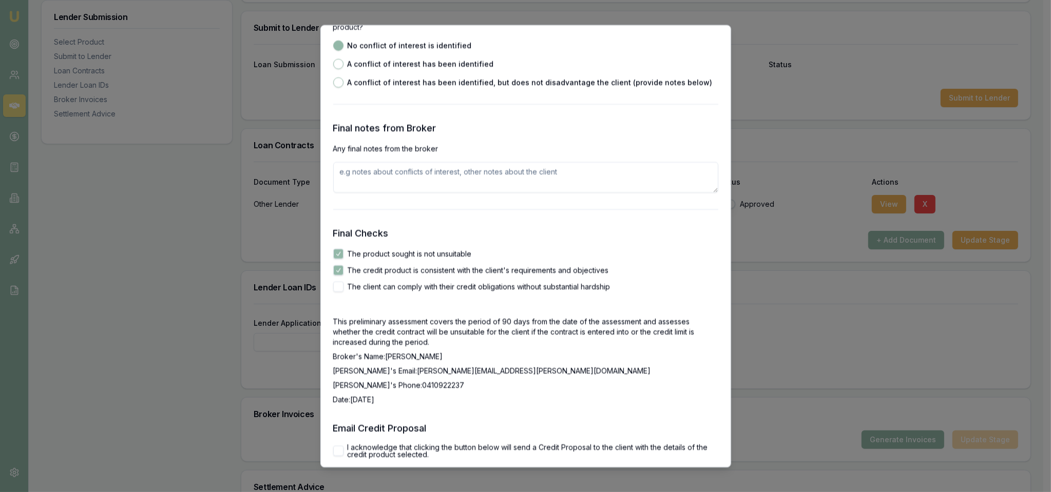
checkbox input "true"
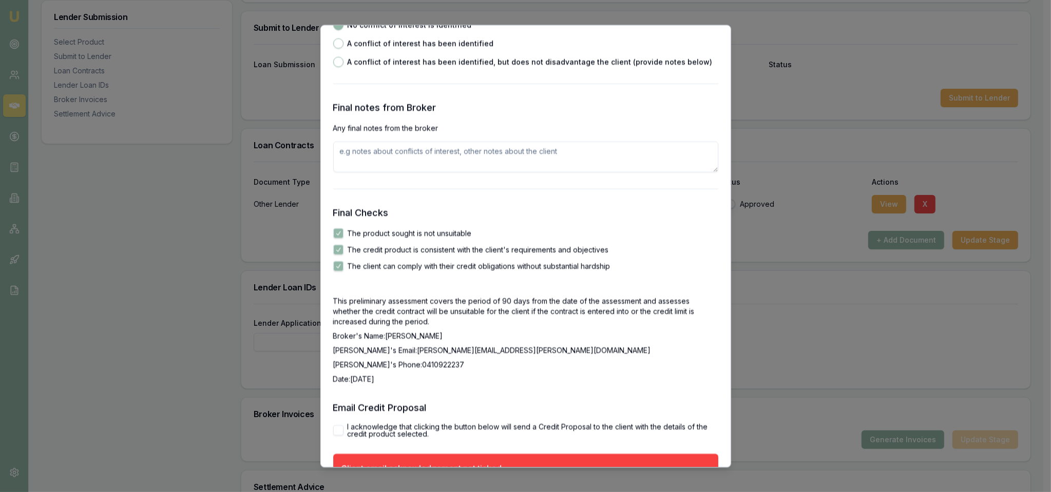
scroll to position [1727, 0]
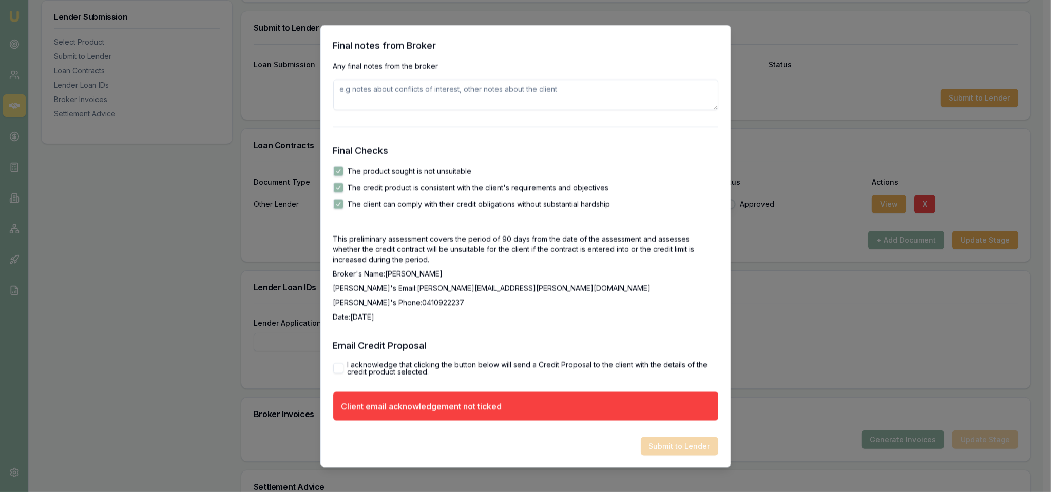
click at [333, 361] on div "I acknowledge that clicking the button below will send a Credit Proposal to the…" at bounding box center [525, 368] width 385 height 14
click at [339, 365] on button "I acknowledge that clicking the button below will send a Credit Proposal to the…" at bounding box center [338, 368] width 10 height 10
checkbox input "true"
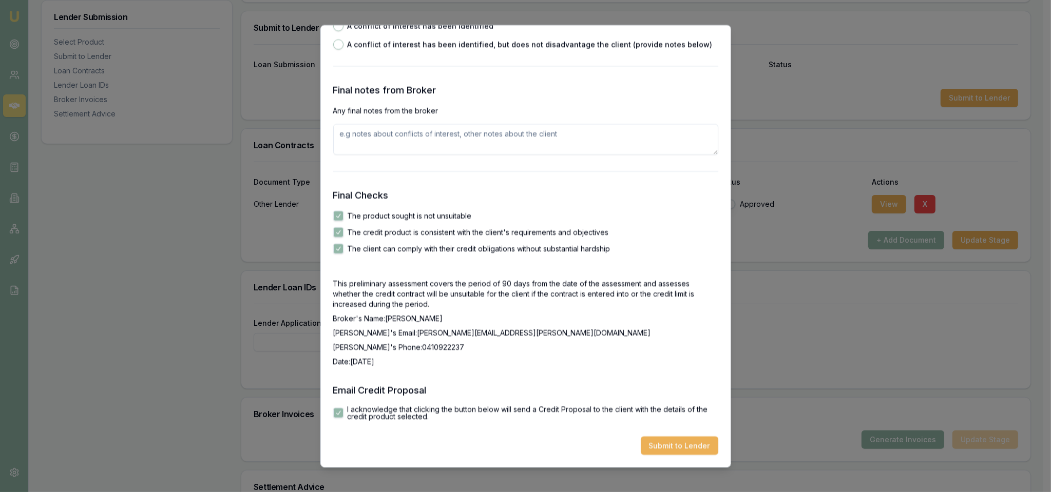
scroll to position [1682, 0]
click at [670, 441] on button "Submit to Lender" at bounding box center [680, 446] width 78 height 18
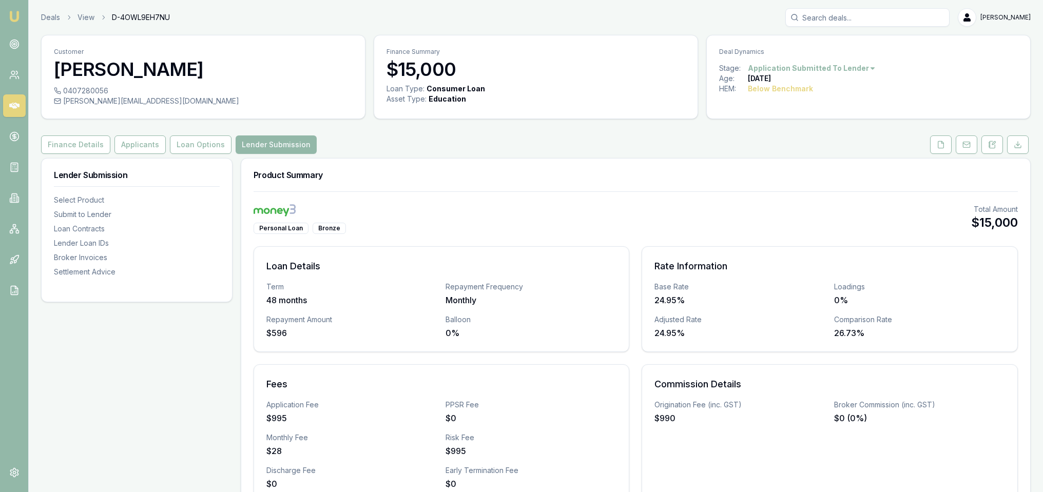
click at [1020, 149] on button at bounding box center [1018, 144] width 22 height 18
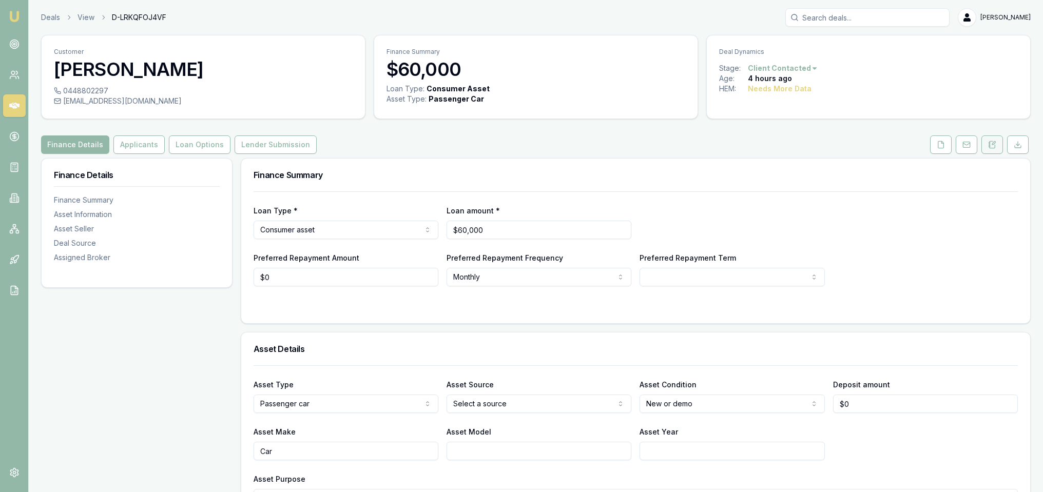
click at [994, 142] on icon at bounding box center [993, 143] width 3 height 3
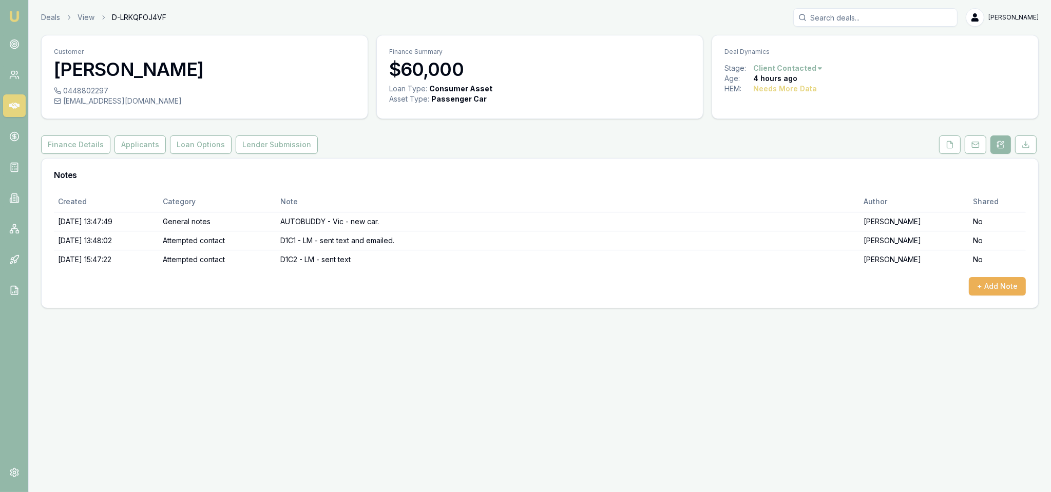
click at [994, 275] on div "Created Category Note Author Shared [DATE] 13:47:49 General notes AUTOBUDDY - V…" at bounding box center [540, 243] width 972 height 104
click at [992, 285] on button "+ Add Note" at bounding box center [997, 286] width 57 height 18
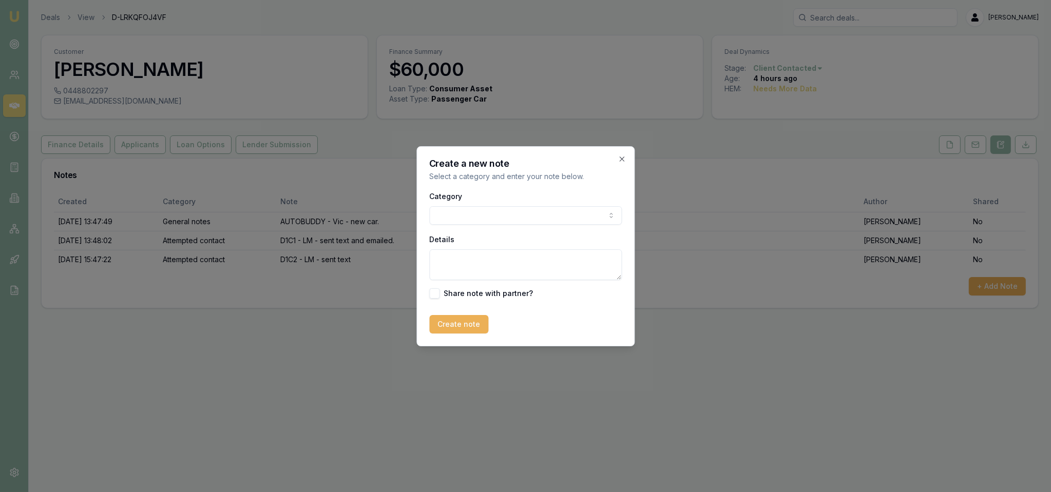
click at [490, 214] on body "Emu Broker Deals View D-LRKQFOJ4VF [PERSON_NAME] Toggle Menu Customer [PERSON_N…" at bounding box center [525, 246] width 1051 height 492
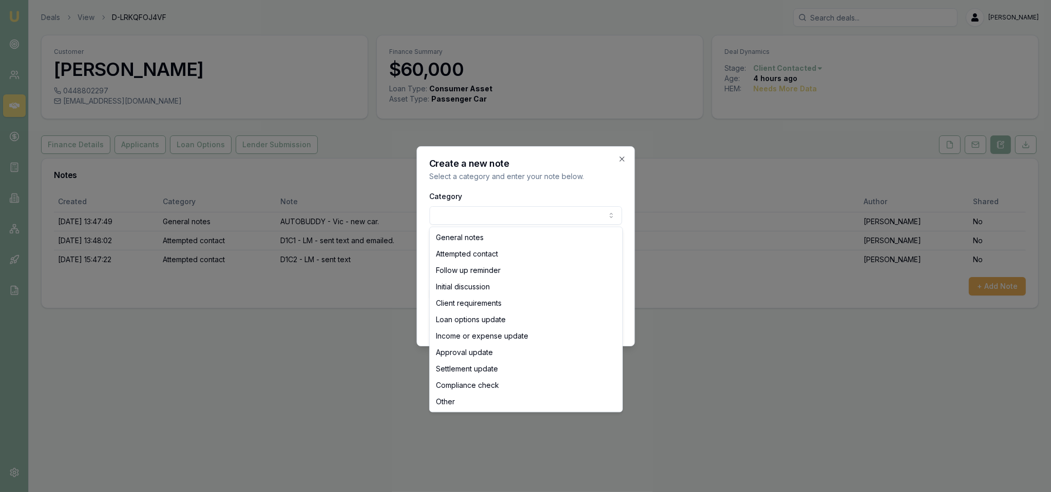
select select "INITIAL_DISCUSSION"
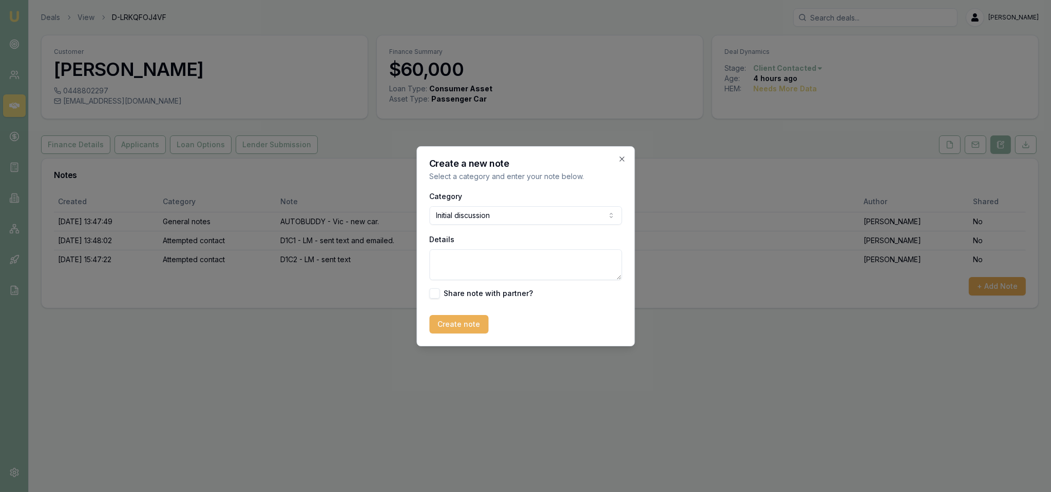
click at [478, 273] on textarea "Details" at bounding box center [525, 264] width 192 height 31
type textarea "Wasn't a good time - sounded like he was out (was 6.45 on a [DATE] night). Aske…"
click at [468, 332] on button "Create note" at bounding box center [458, 324] width 59 height 18
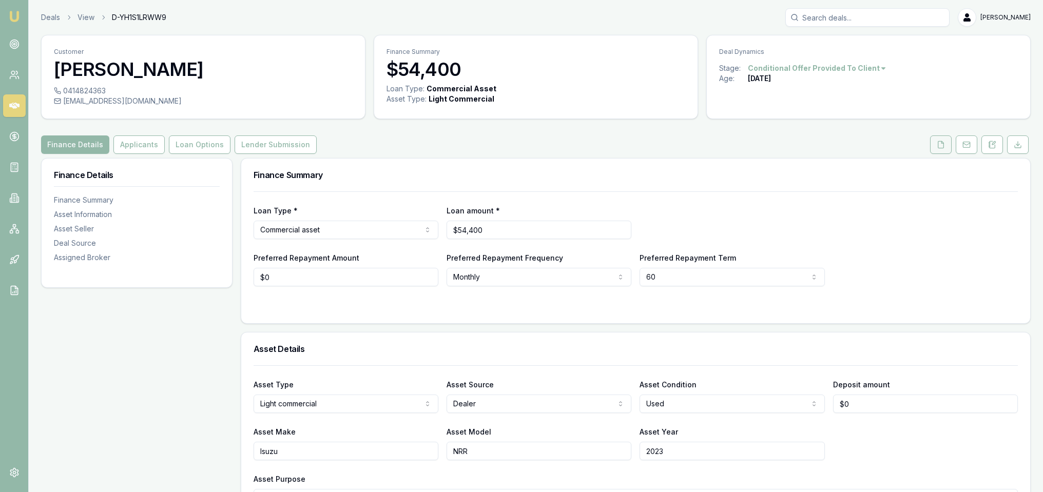
click at [945, 148] on icon at bounding box center [941, 145] width 8 height 8
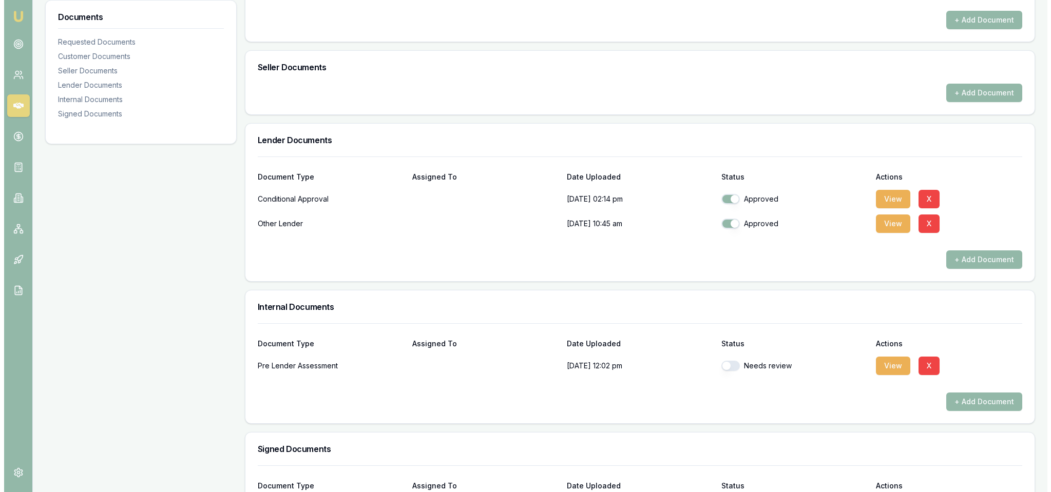
scroll to position [359, 0]
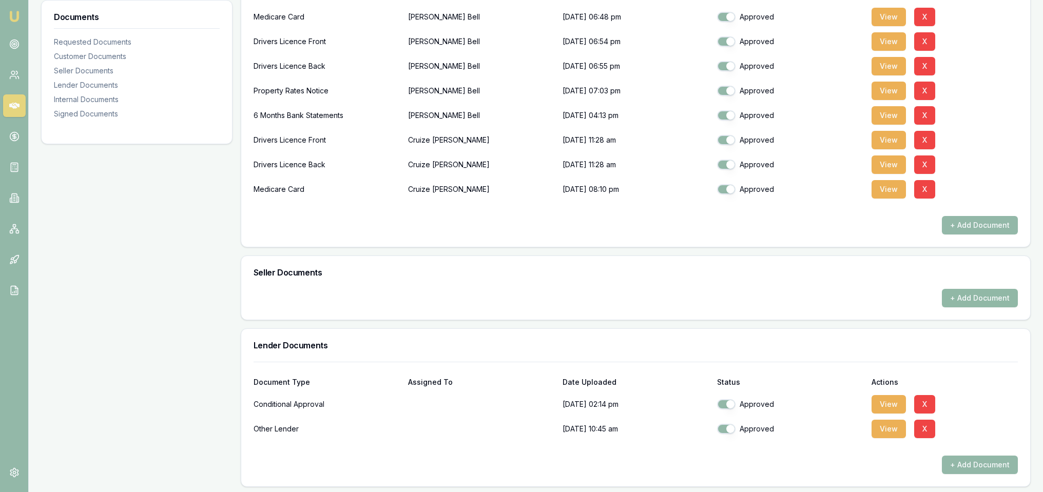
click at [963, 296] on button "+ Add Document" at bounding box center [980, 298] width 76 height 18
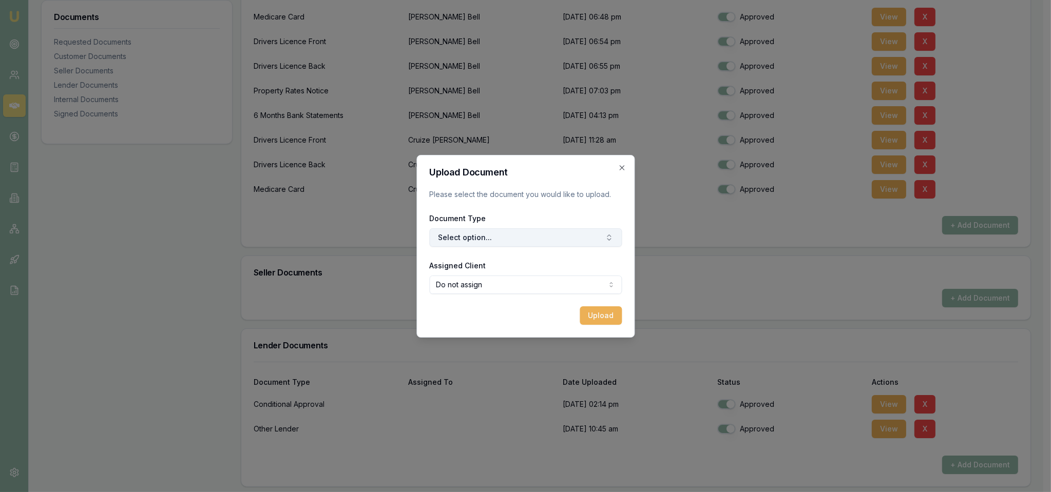
click at [555, 240] on button "Select option..." at bounding box center [525, 237] width 192 height 18
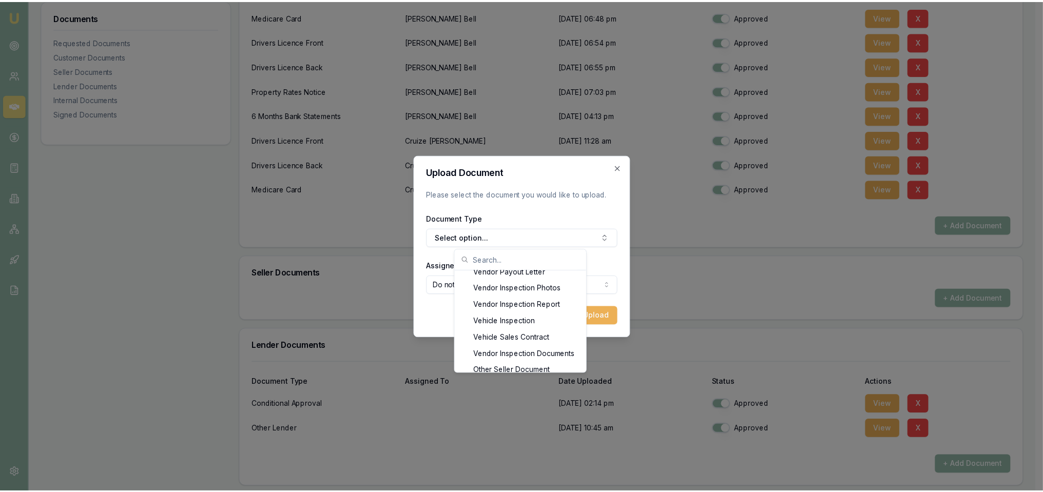
scroll to position [230, 0]
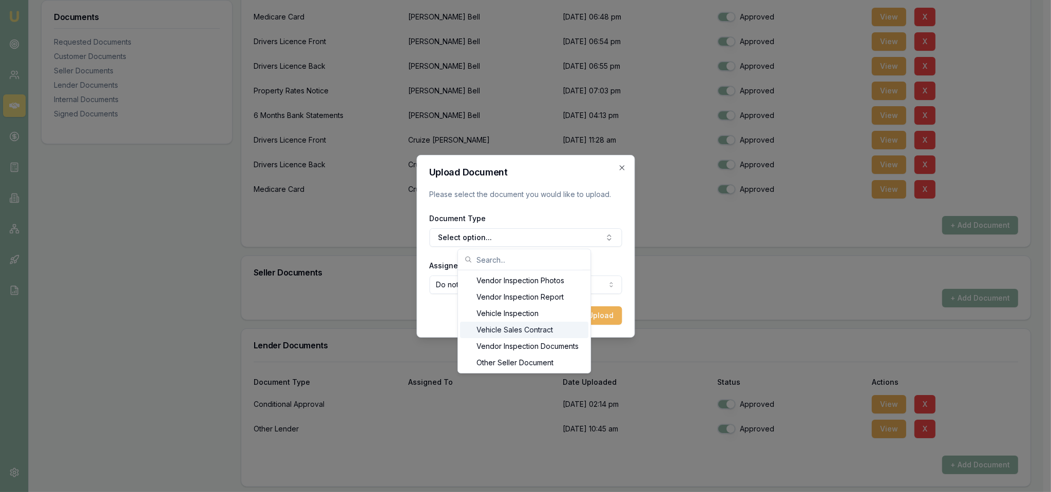
click at [547, 328] on div "Vehicle Sales Contract" at bounding box center [524, 330] width 128 height 16
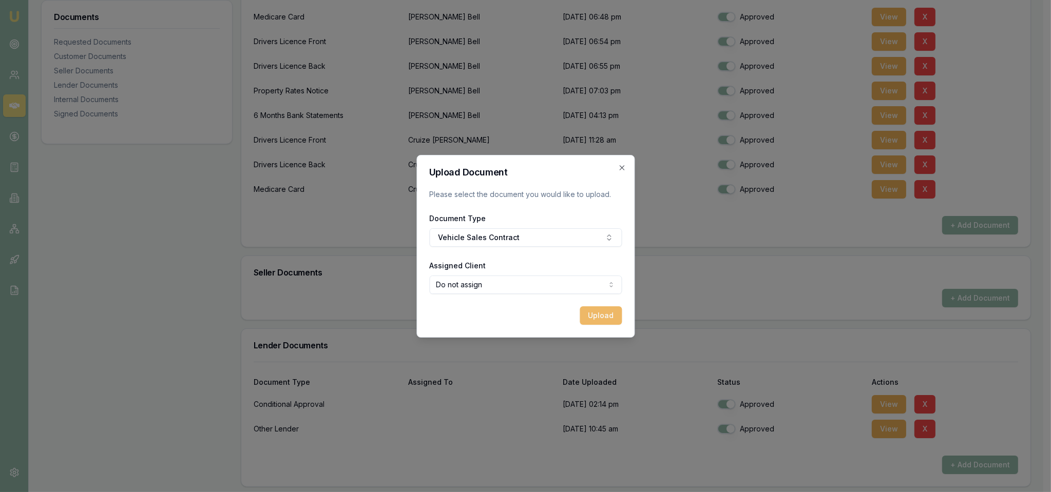
click at [596, 315] on button "Upload" at bounding box center [600, 315] width 42 height 18
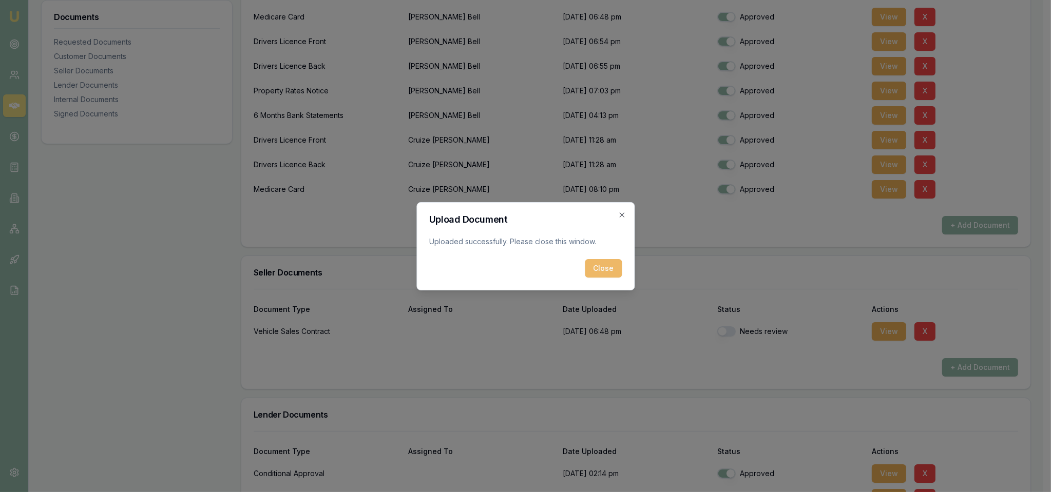
drag, startPoint x: 611, startPoint y: 265, endPoint x: 617, endPoint y: 270, distance: 8.0
click at [613, 266] on button "Close" at bounding box center [603, 268] width 37 height 18
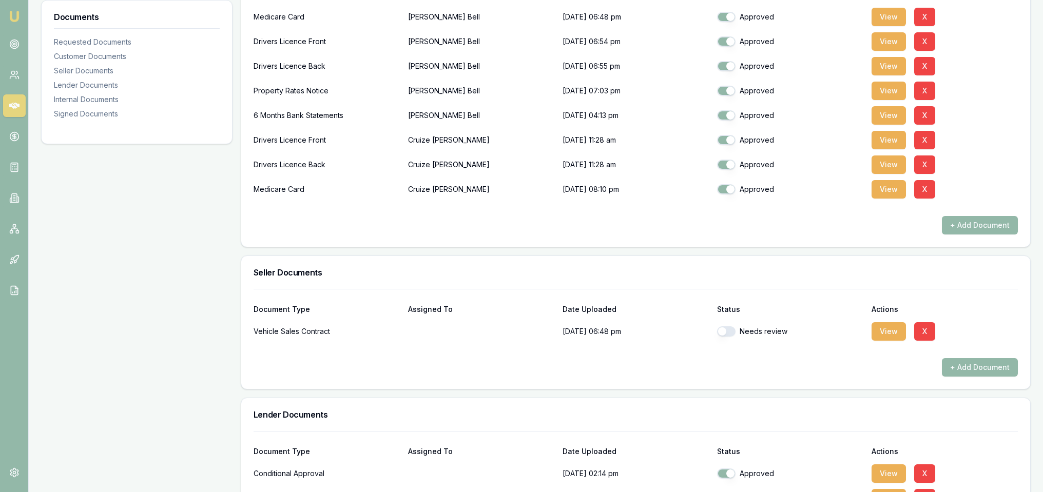
click at [725, 331] on button "button" at bounding box center [726, 331] width 18 height 10
checkbox input "true"
